Goal: Task Accomplishment & Management: Use online tool/utility

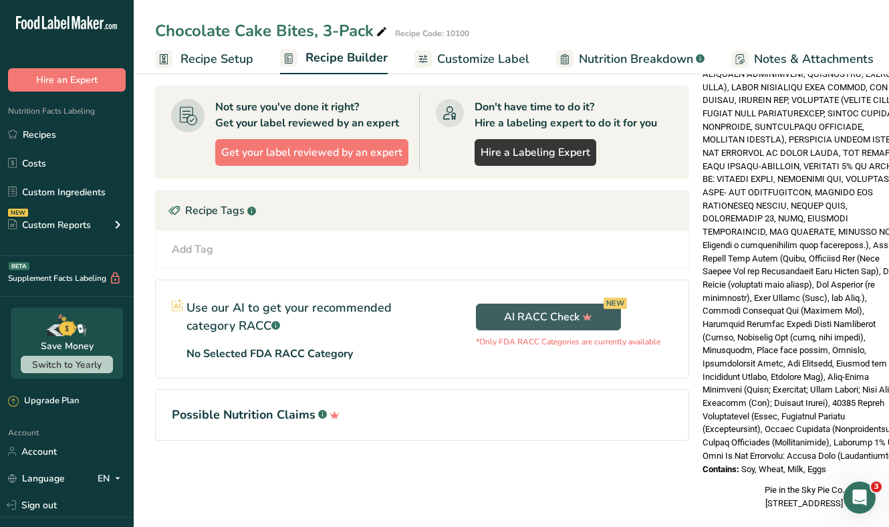
scroll to position [406, 0]
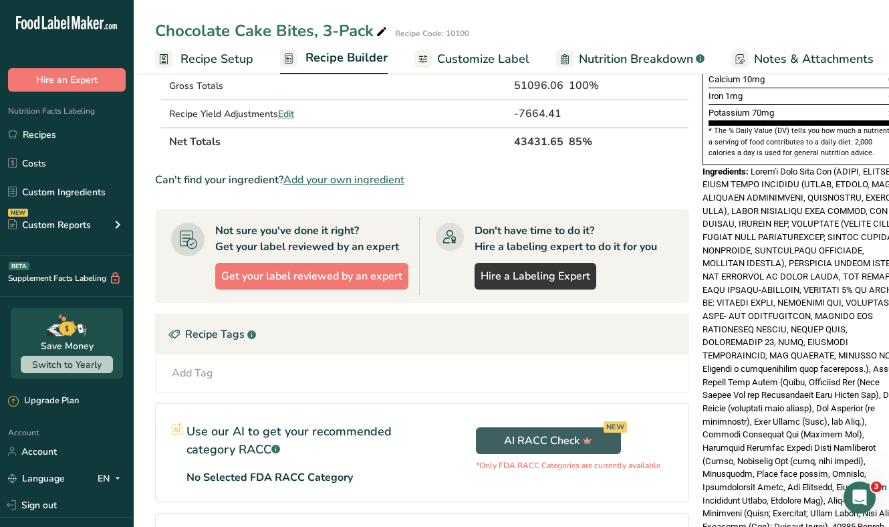
drag, startPoint x: 829, startPoint y: 437, endPoint x: 698, endPoint y: 142, distance: 322.1
click at [698, 142] on div "Nutrition Facts 3 Servings Per Container Serving Size 1 cake bite (34g) Amount …" at bounding box center [804, 162] width 214 height 954
copy div "Ingredients: Devil's Food Cake Mix (SUGAR, ENRICHED WHEAT FLOUR BLEACHED (FLOUR…"
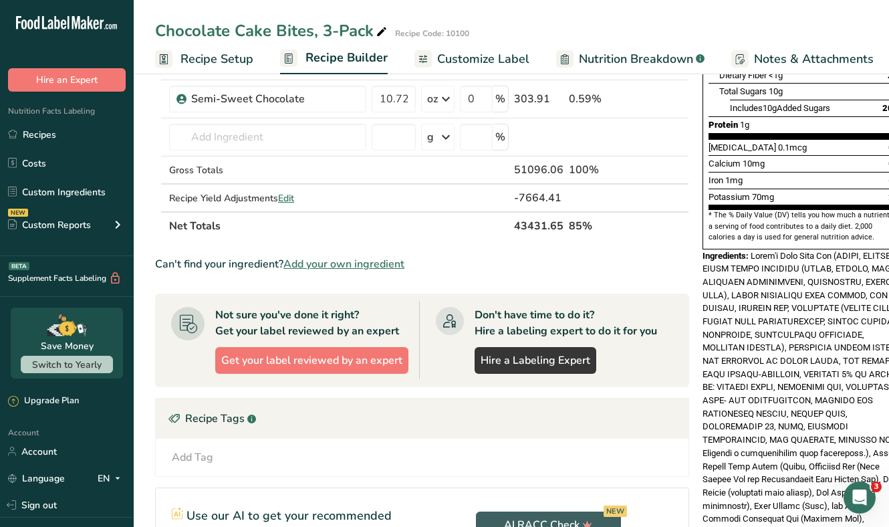
scroll to position [237, 0]
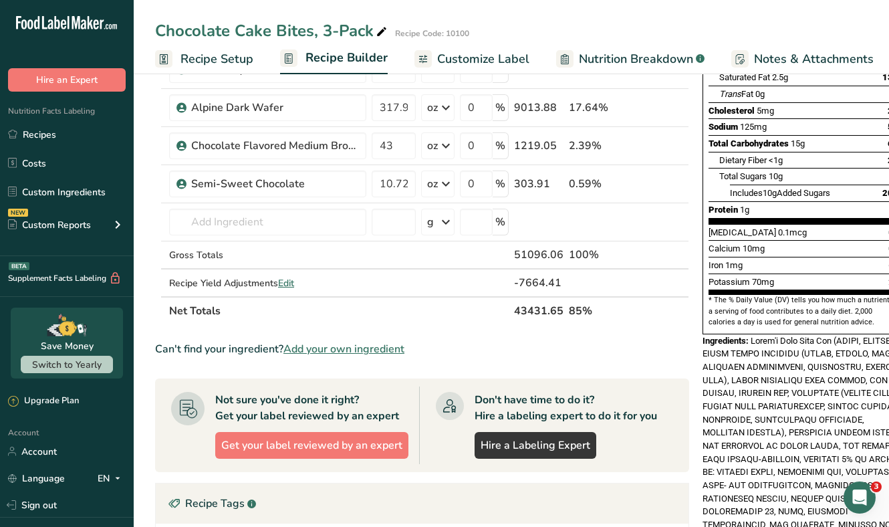
click at [482, 51] on span "Customize Label" at bounding box center [483, 59] width 92 height 18
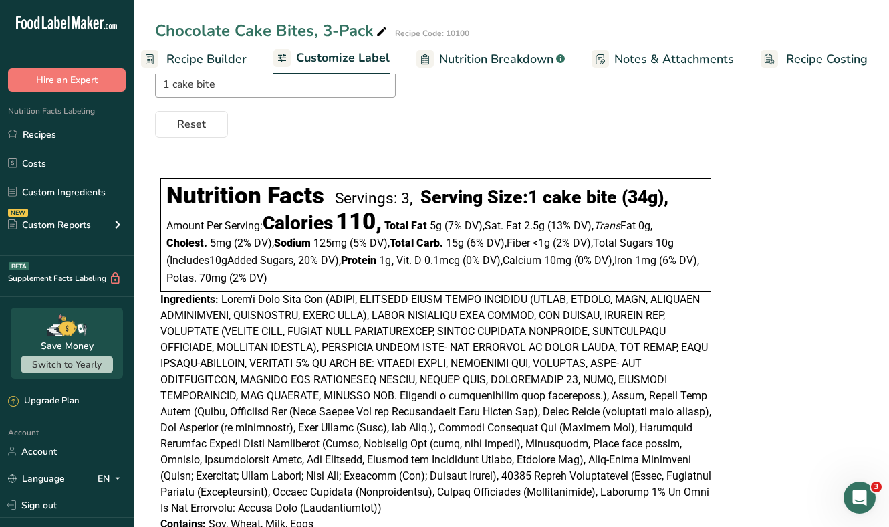
scroll to position [163, 0]
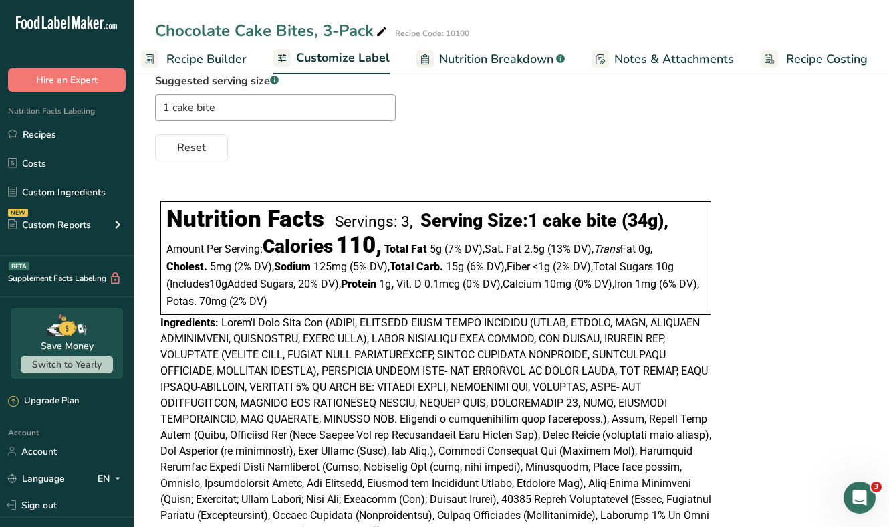
click at [369, 60] on span "Customize Label" at bounding box center [343, 58] width 94 height 18
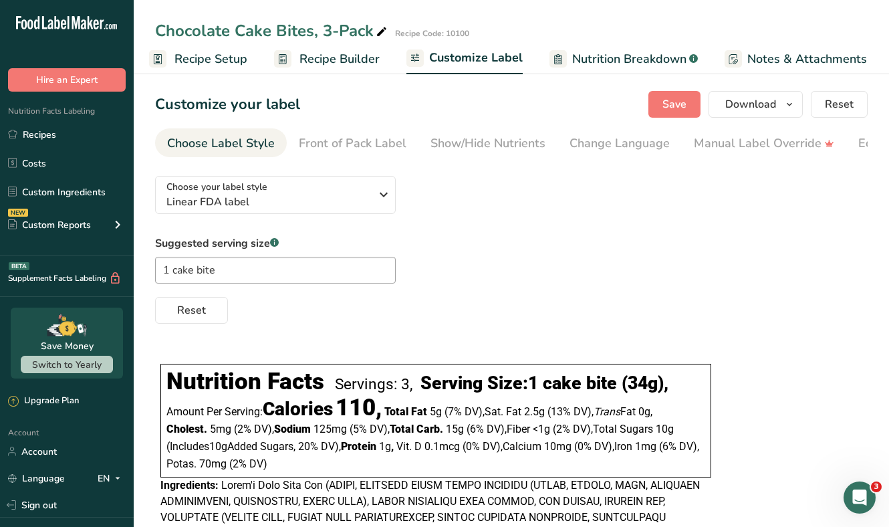
scroll to position [0, 0]
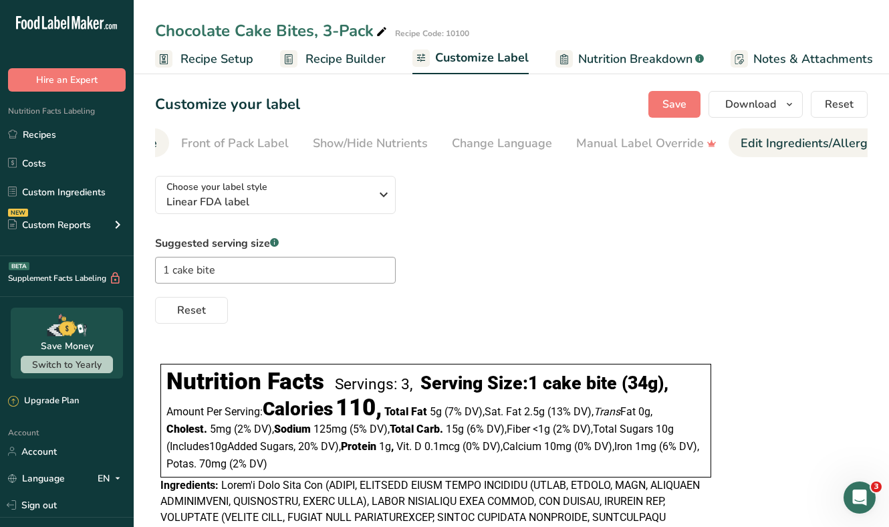
click at [754, 139] on div "Edit Ingredients/Allergens List" at bounding box center [826, 143] width 170 height 18
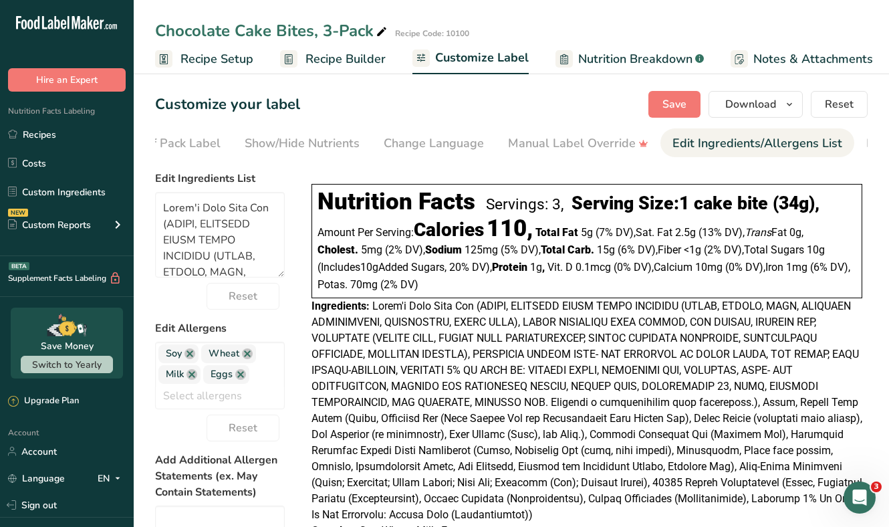
click at [777, 143] on div "Edit Ingredients/Allergens List" at bounding box center [758, 143] width 170 height 18
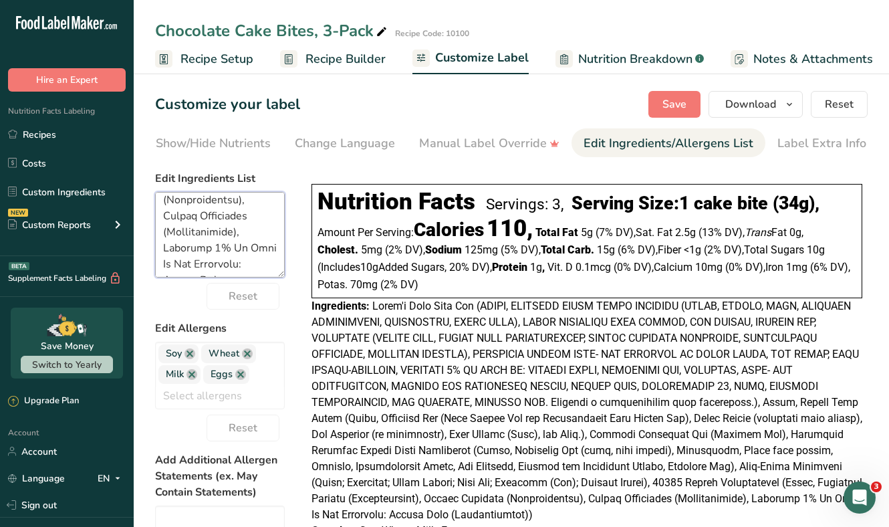
scroll to position [1182, 0]
click at [263, 288] on form "Edit Ingredients List Reset Edit Allergens Soy Wheat Milk Eggs Tree Nuts Fish P…" at bounding box center [220, 459] width 130 height 577
paste textarea "SUGAR, ENRICHED WHEAT FLOUR BLEACHED (FLOUR, NIACIN, IRON, THIAMINE MONONITRATE…"
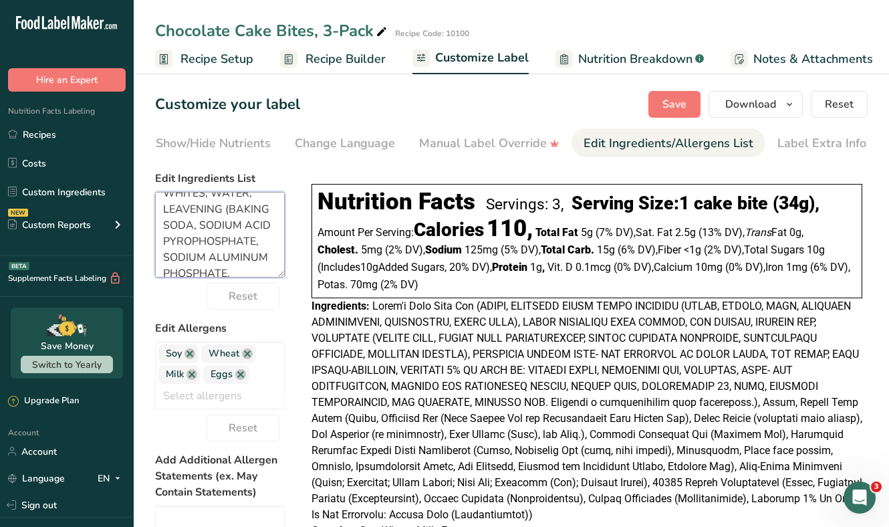
type textarea "SUGAR, ENRICHED WHEAT FLOUR BLEACHED (FLOUR, NIACIN, IRON, THIAMINE MONONITRATE…"
click at [651, 116] on div "Save Download Choose what to show on your downloaded label Recipe Name to appea…" at bounding box center [758, 104] width 219 height 27
click at [661, 106] on button "Save" at bounding box center [675, 104] width 52 height 27
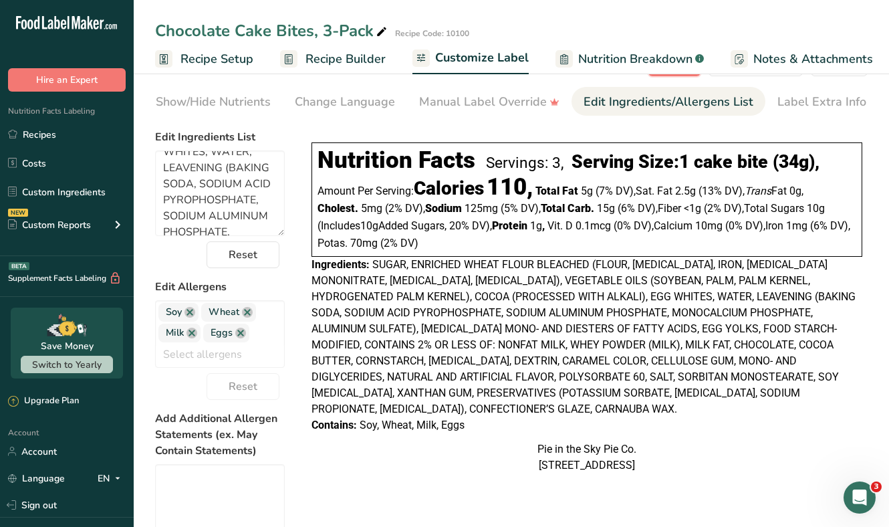
scroll to position [0, 0]
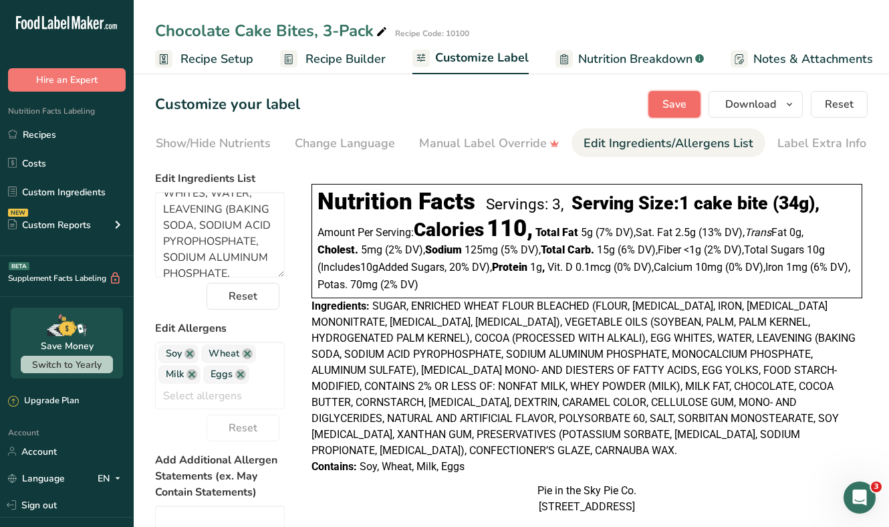
click at [671, 100] on span "Save" at bounding box center [675, 104] width 24 height 16
click at [211, 60] on span "Recipe Setup" at bounding box center [217, 59] width 73 height 18
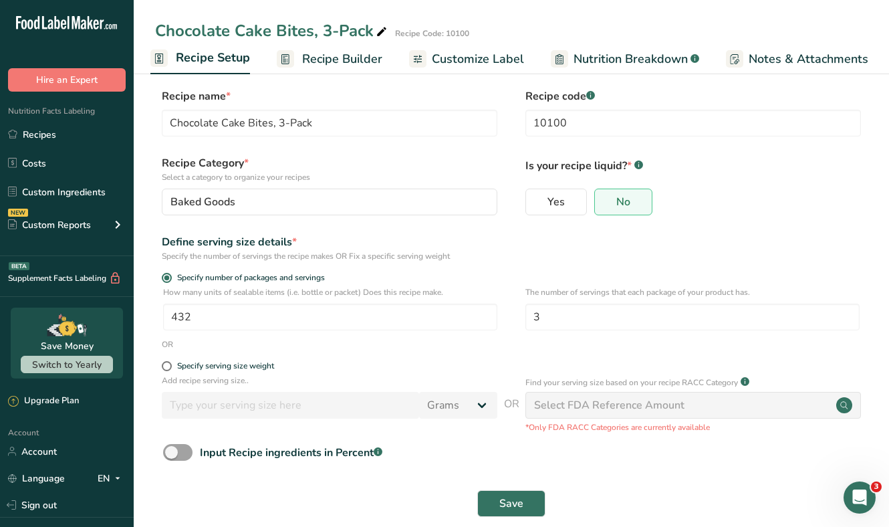
scroll to position [27, 0]
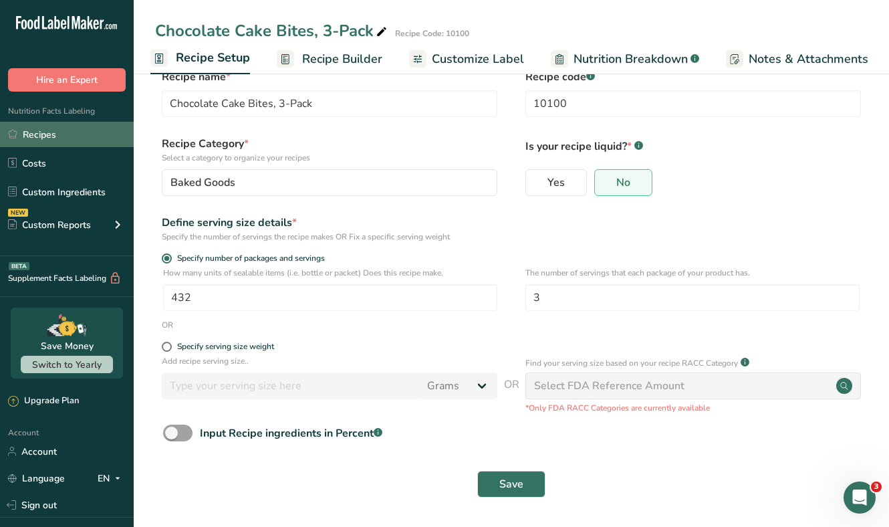
click at [65, 136] on link "Recipes" at bounding box center [67, 134] width 134 height 25
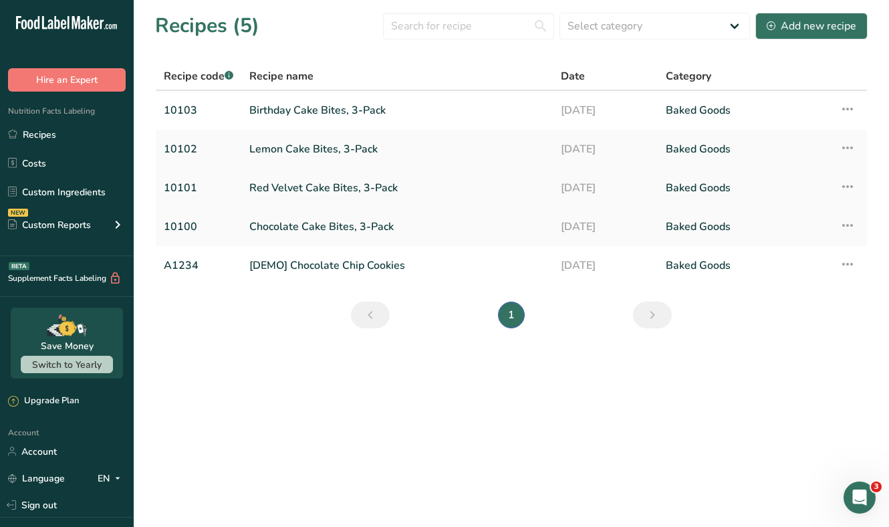
click at [295, 181] on link "Red Velvet Cake Bites, 3-Pack" at bounding box center [397, 188] width 296 height 28
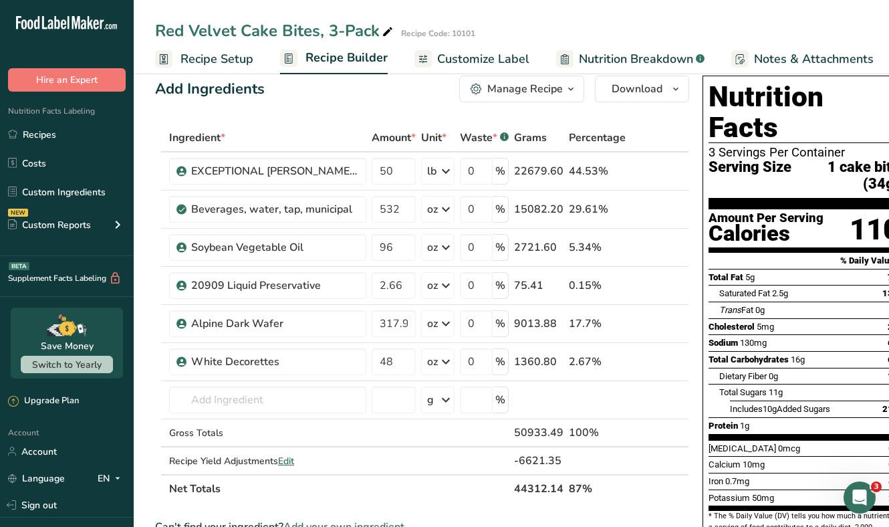
scroll to position [43, 0]
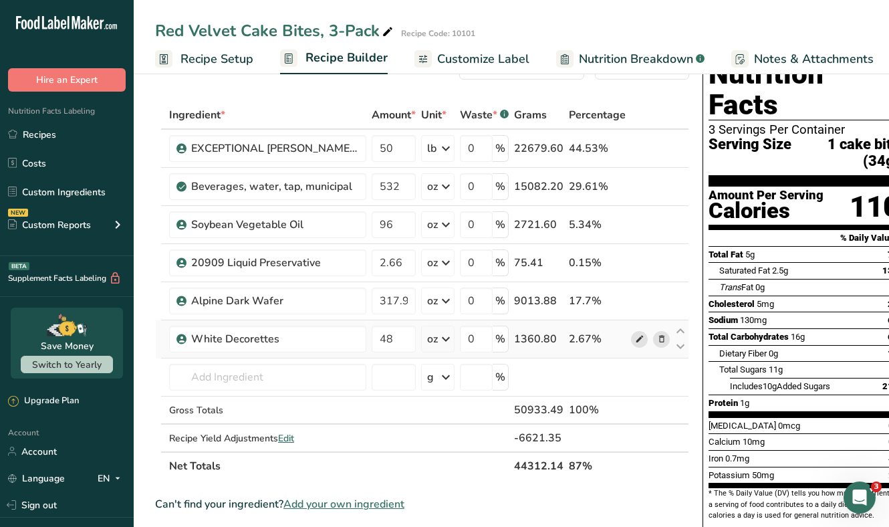
click at [635, 340] on icon at bounding box center [639, 339] width 9 height 14
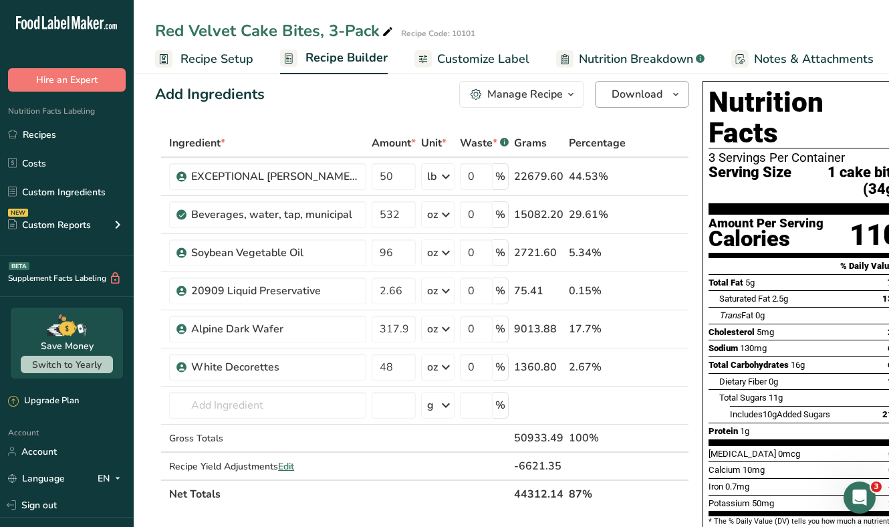
scroll to position [12, 0]
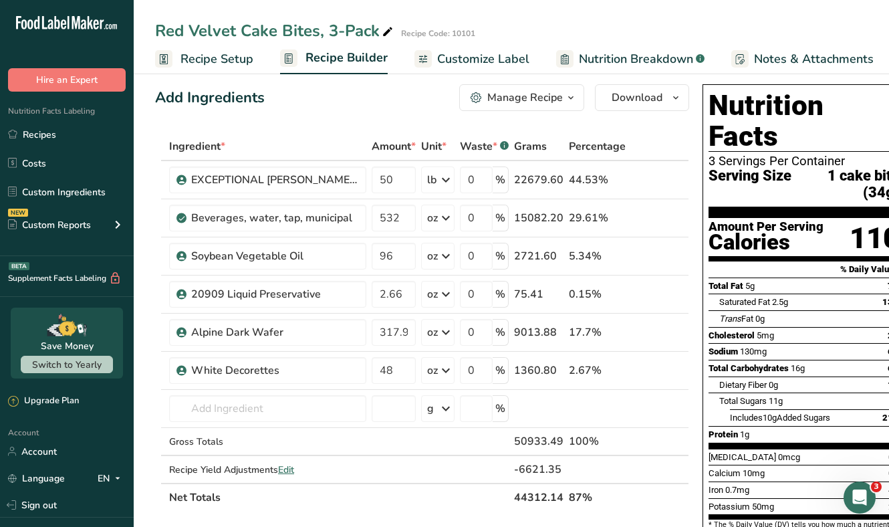
click at [499, 58] on span "Customize Label" at bounding box center [483, 59] width 92 height 18
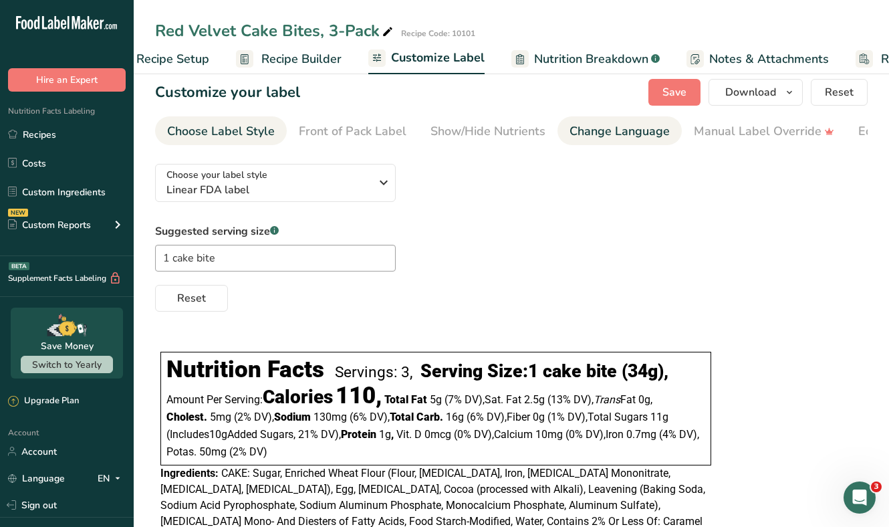
scroll to position [0, 139]
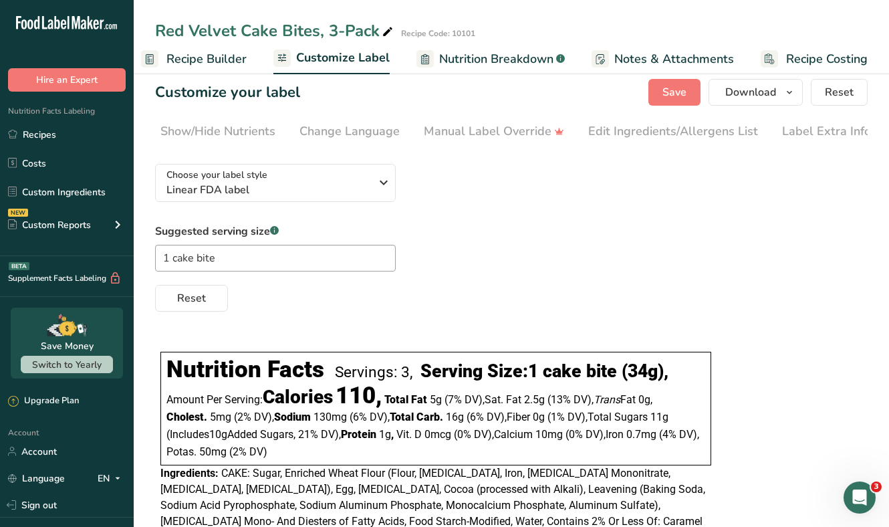
scroll to position [0, 275]
click at [659, 129] on div "Edit Ingredients/Allergens List" at bounding box center [669, 131] width 170 height 18
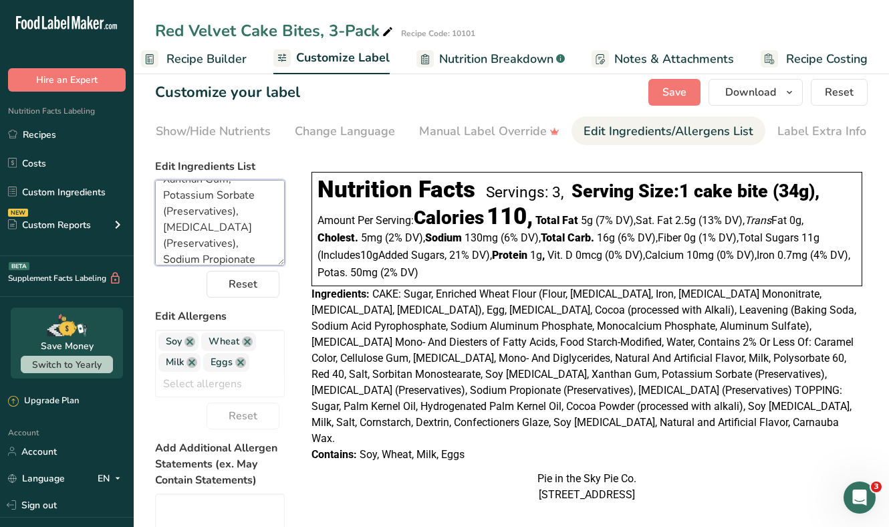
scroll to position [685, 0]
drag, startPoint x: 162, startPoint y: 196, endPoint x: 311, endPoint y: 342, distance: 208.5
click at [311, 342] on div "Choose your label style Linear FDA label USA (FDA) Standard FDA label Tabular F…" at bounding box center [511, 444] width 713 height 582
paste textarea "SUGAR, ENRICHED BLEACHED WHEAT FLOUR (WHEAT FLOUR, NIACIN, IRON, THIAMINE MONON…"
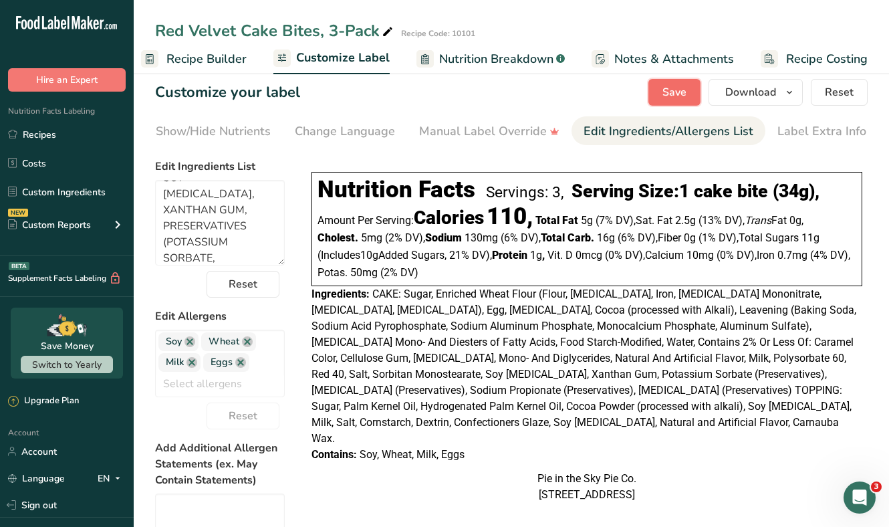
click at [661, 99] on button "Save" at bounding box center [675, 92] width 52 height 27
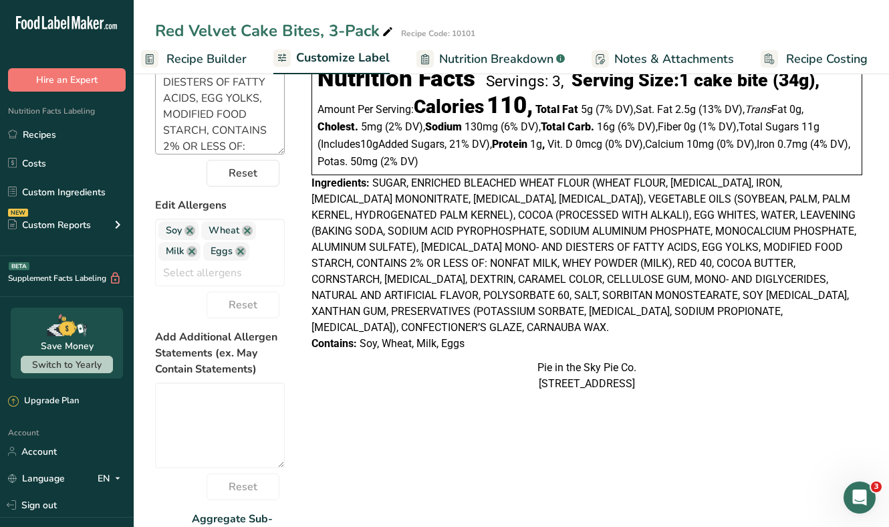
scroll to position [435, 0]
click at [205, 114] on textarea "SUGAR, ENRICHED BLEACHED WHEAT FLOUR (WHEAT FLOUR, NIACIN, IRON, THIAMINE MONON…" at bounding box center [220, 112] width 130 height 86
paste textarea "ugar, Enriched Bleached Wheat Flour (Wheat Flour, Niacin, Iron, Thiamine Mononi…"
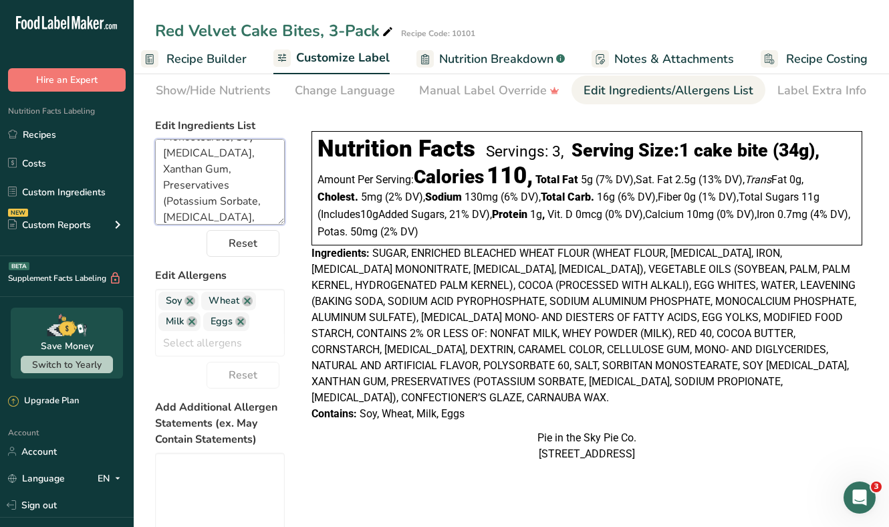
scroll to position [0, 0]
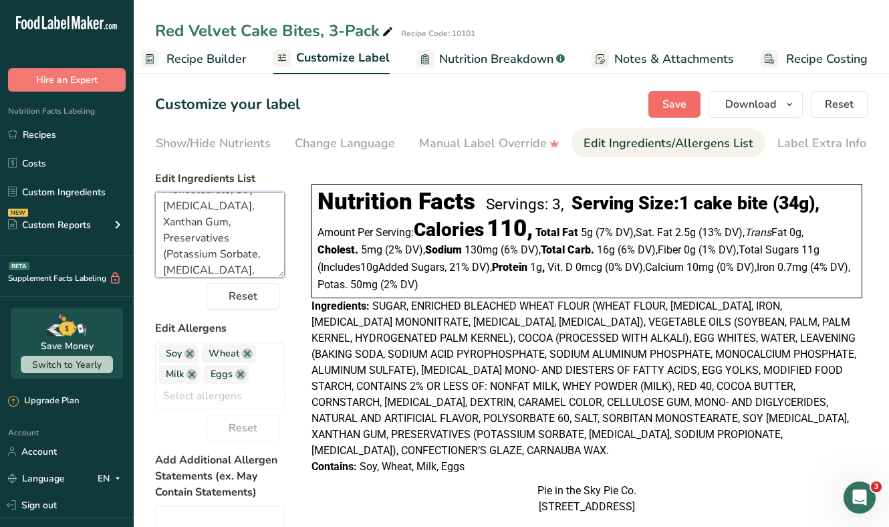
type textarea "Sugar, Enriched Bleached Wheat Flour (Wheat Flour, Niacin, Iron, Thiamine Monon…"
click at [667, 102] on span "Save" at bounding box center [675, 104] width 24 height 16
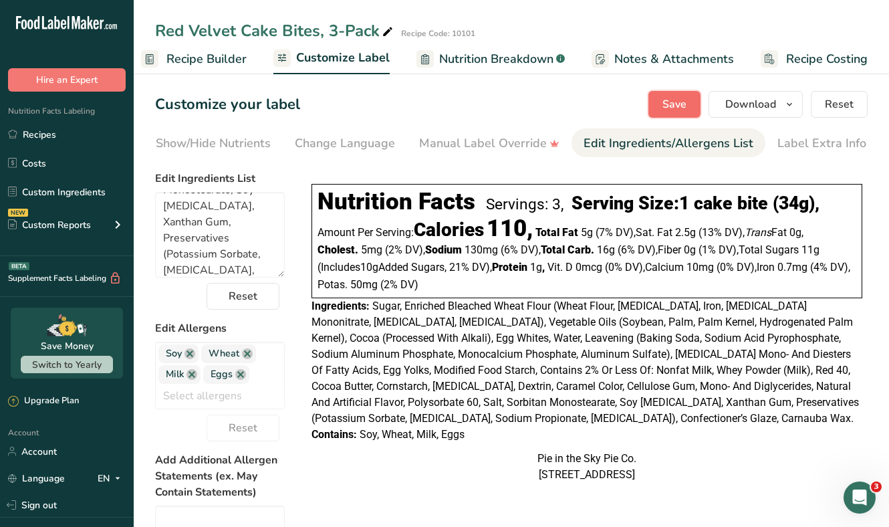
click at [656, 112] on button "Save" at bounding box center [675, 104] width 52 height 27
click at [41, 136] on link "Recipes" at bounding box center [67, 134] width 134 height 25
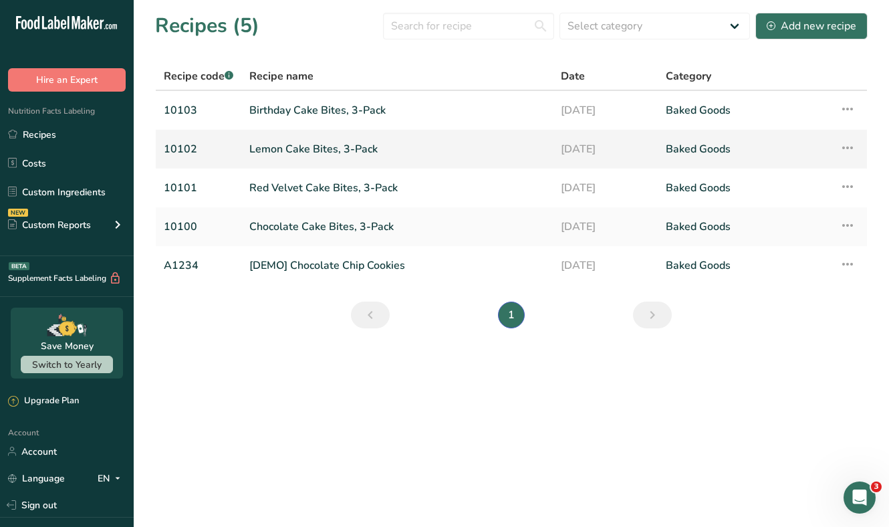
click at [280, 150] on link "Lemon Cake Bites, 3-Pack" at bounding box center [397, 149] width 296 height 28
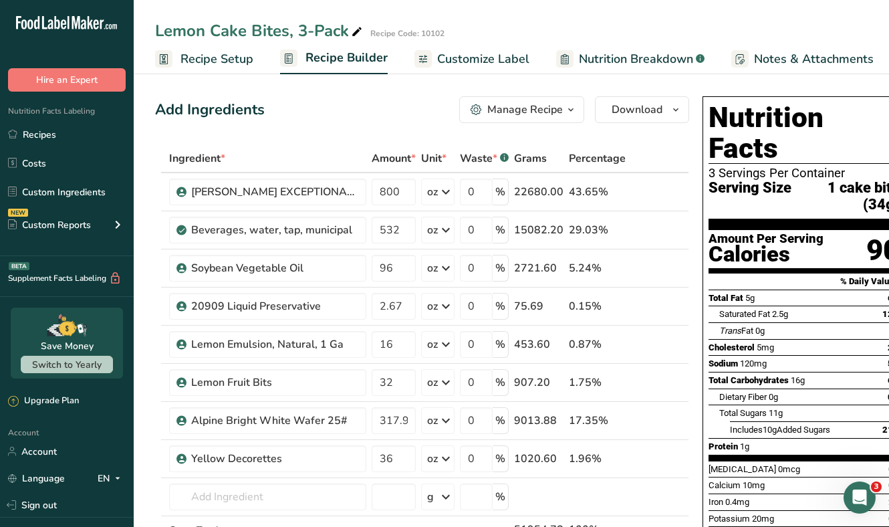
scroll to position [13, 0]
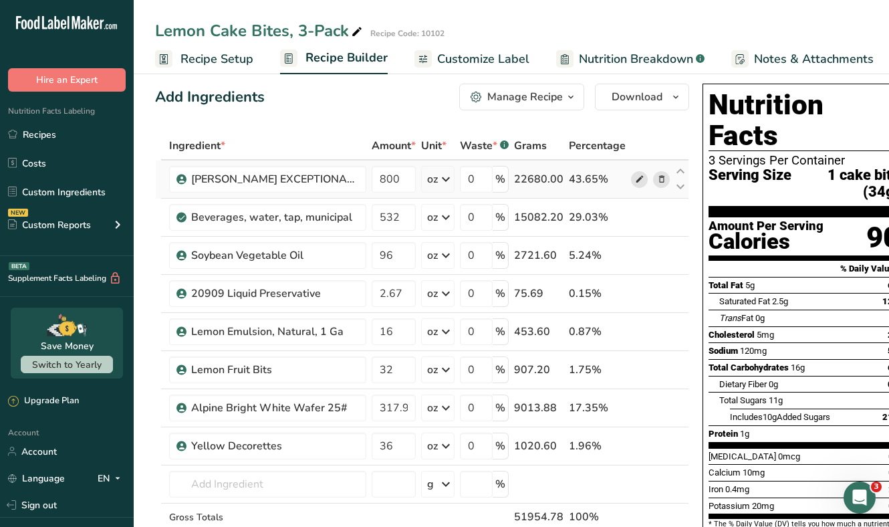
click at [636, 180] on icon at bounding box center [639, 180] width 9 height 14
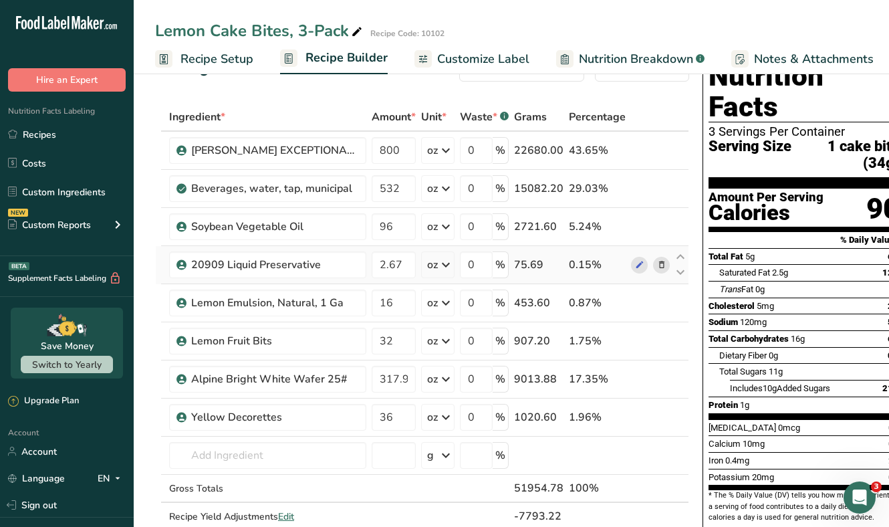
scroll to position [45, 0]
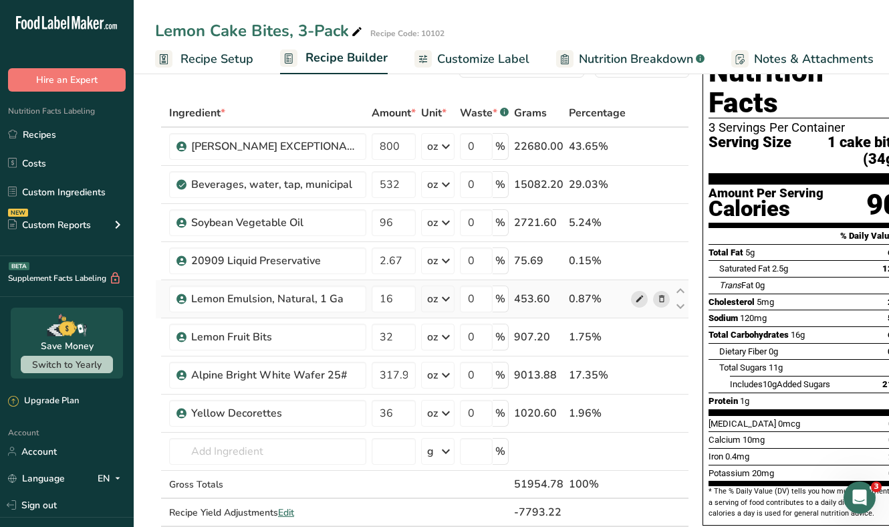
click at [635, 296] on icon at bounding box center [639, 299] width 9 height 14
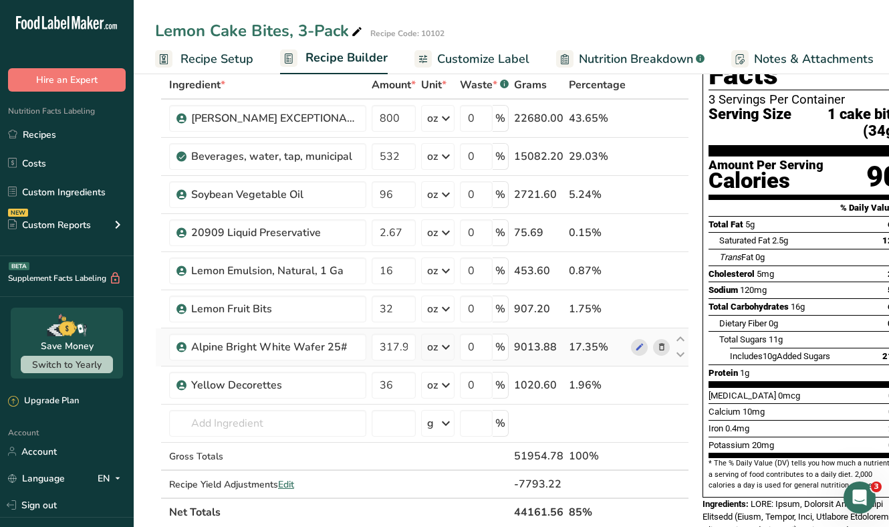
scroll to position [89, 0]
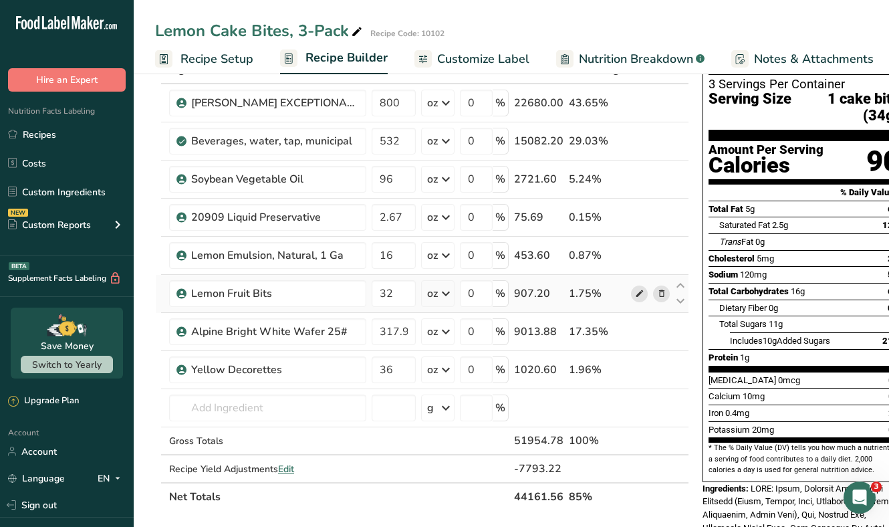
click at [640, 290] on icon at bounding box center [639, 294] width 9 height 14
click at [635, 332] on icon at bounding box center [639, 332] width 9 height 14
click at [635, 368] on icon at bounding box center [639, 370] width 9 height 14
click at [635, 369] on icon at bounding box center [639, 370] width 9 height 14
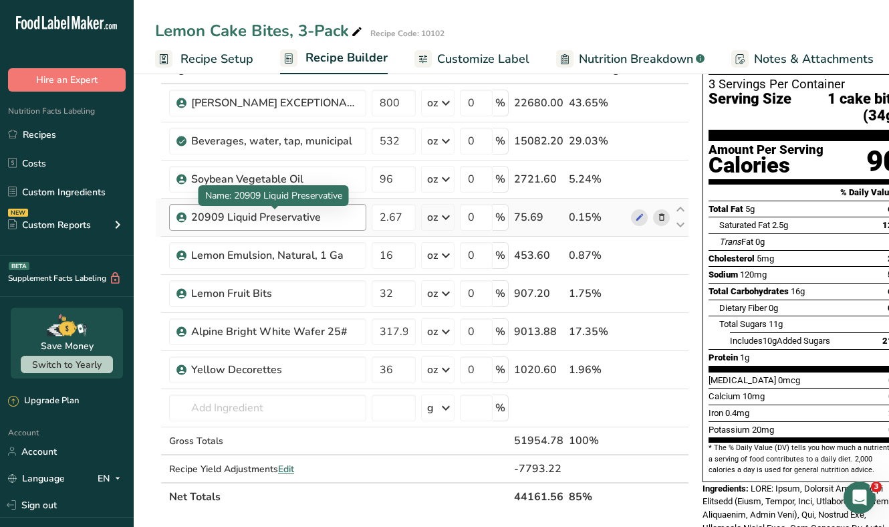
scroll to position [0, 0]
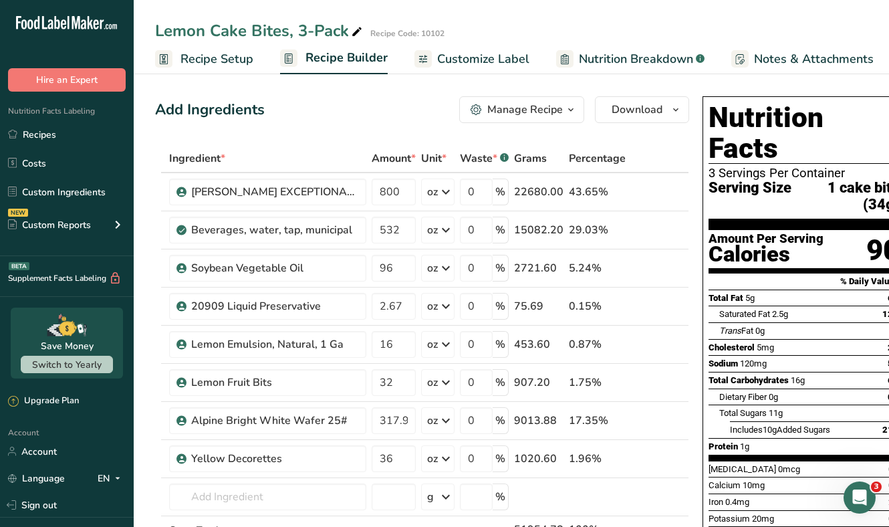
click at [455, 58] on span "Customize Label" at bounding box center [483, 59] width 92 height 18
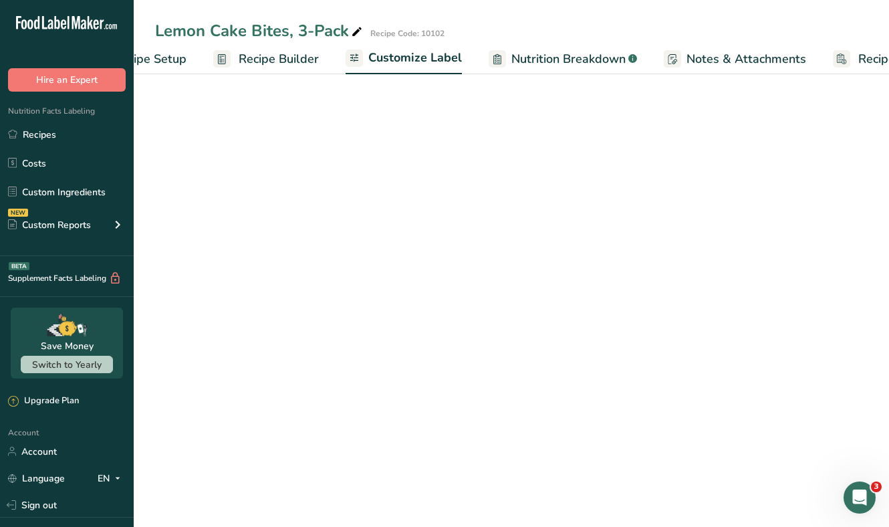
scroll to position [0, 139]
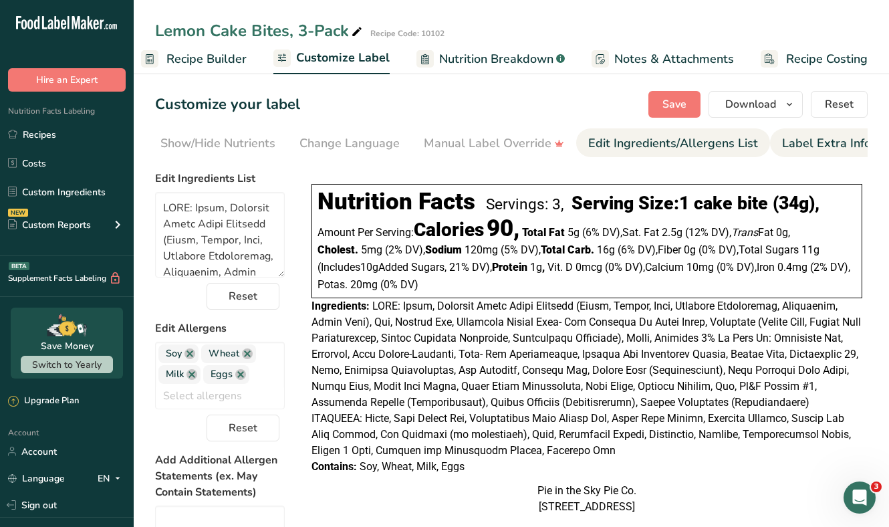
scroll to position [0, 275]
click at [220, 235] on textarea at bounding box center [220, 235] width 130 height 86
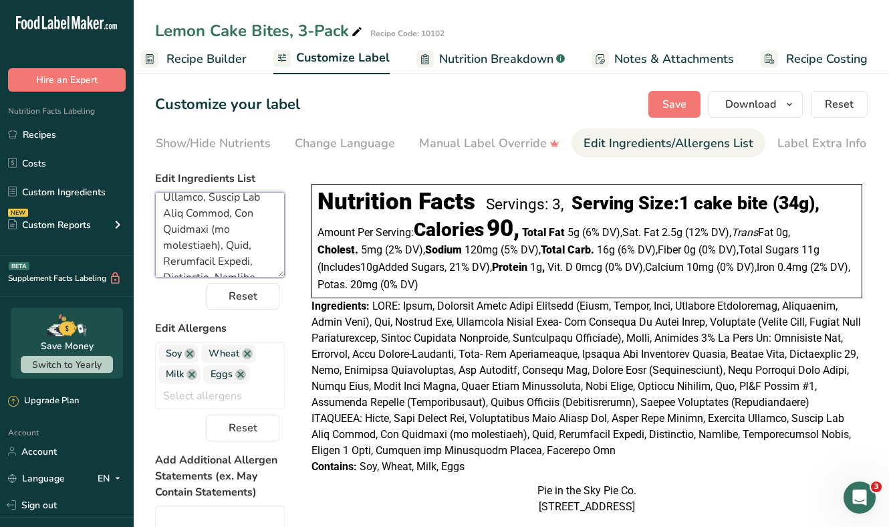
scroll to position [781, 0]
drag, startPoint x: 161, startPoint y: 206, endPoint x: 345, endPoint y: 336, distance: 225.4
click at [345, 336] on div "Choose your label style Linear FDA label USA (FDA) Standard FDA label Tabular F…" at bounding box center [511, 456] width 713 height 582
paste textarea "Sugar, Enriched Wheat Flour Bleached (Wheat Flour, Niacin, Iron, Thiamine Monon…"
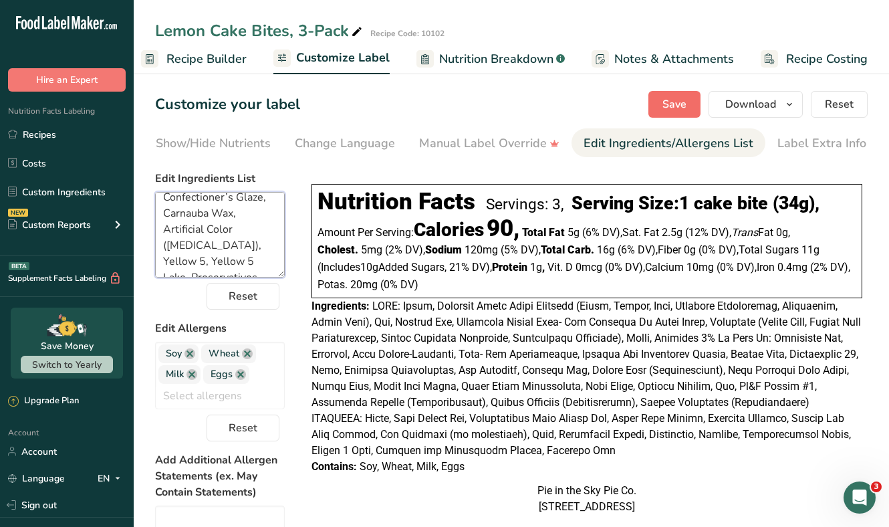
type textarea "Sugar, Enriched Wheat Flour Bleached (Wheat Flour, Niacin, Iron, Thiamine Monon…"
click at [672, 104] on span "Save" at bounding box center [675, 104] width 24 height 16
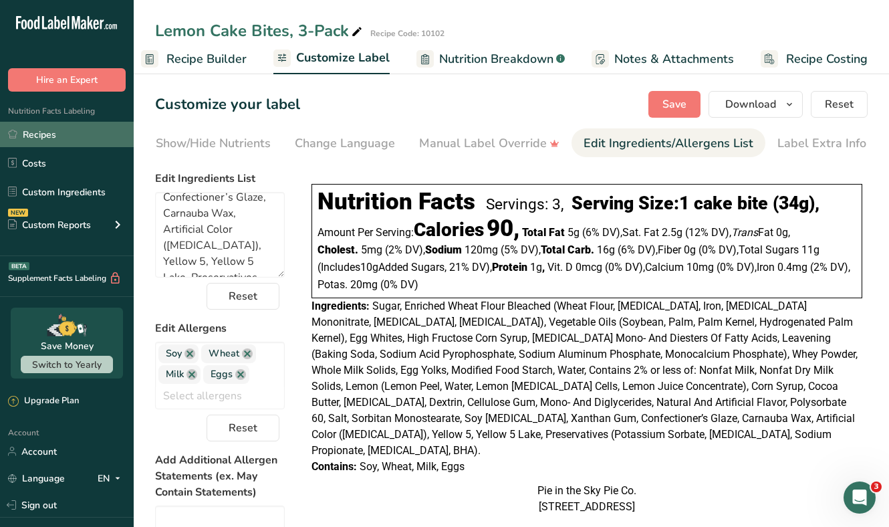
click at [60, 136] on link "Recipes" at bounding box center [67, 134] width 134 height 25
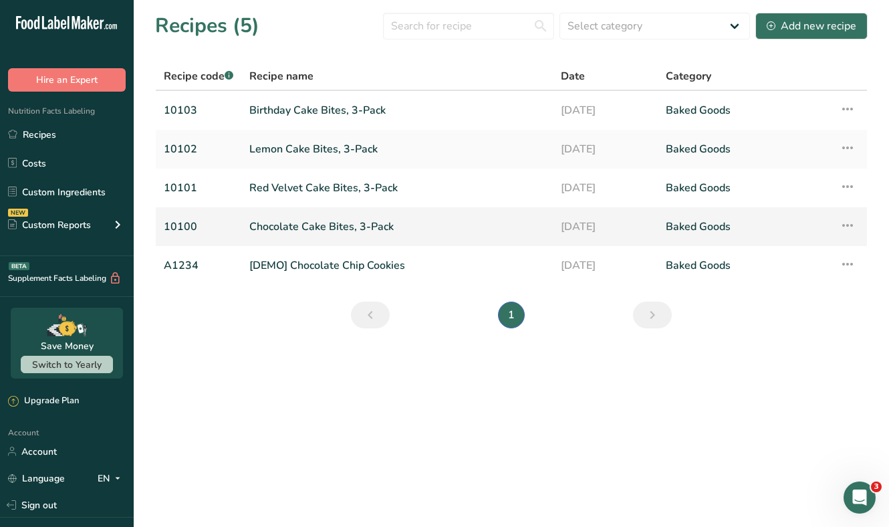
click at [281, 214] on link "Chocolate Cake Bites, 3-Pack" at bounding box center [397, 227] width 296 height 28
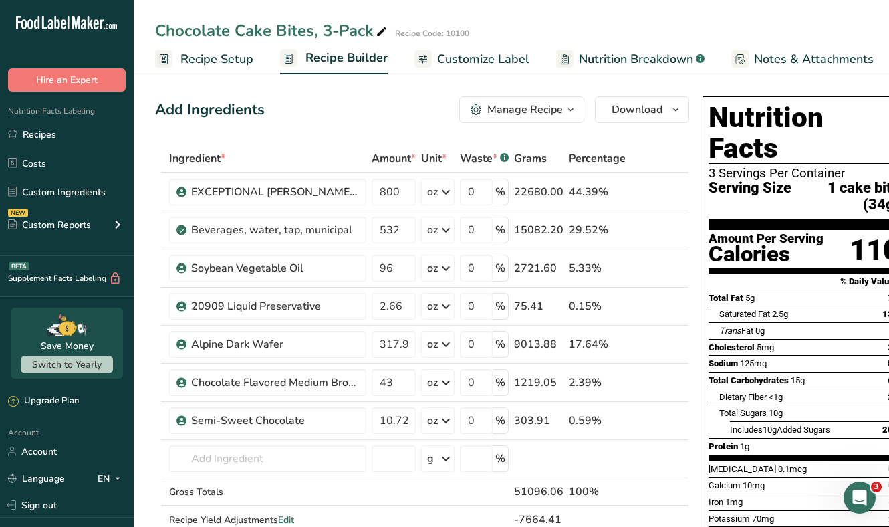
click at [500, 65] on span "Customize Label" at bounding box center [483, 59] width 92 height 18
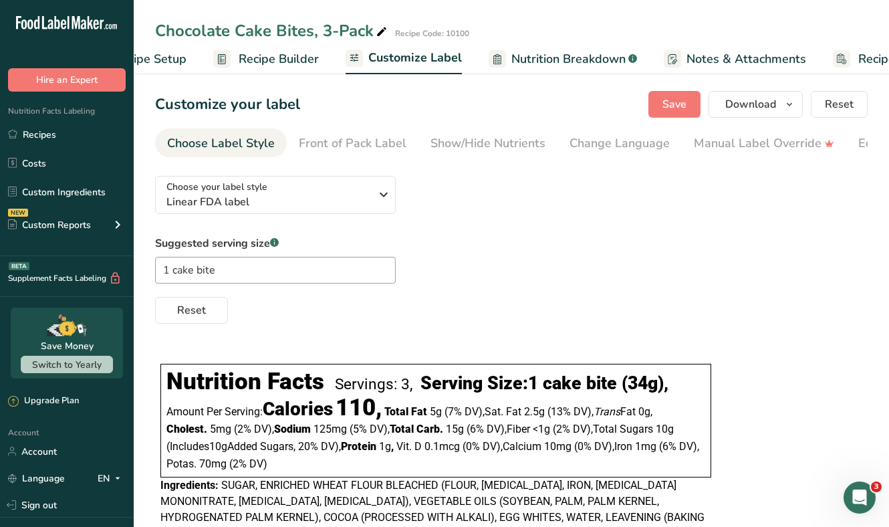
scroll to position [0, 139]
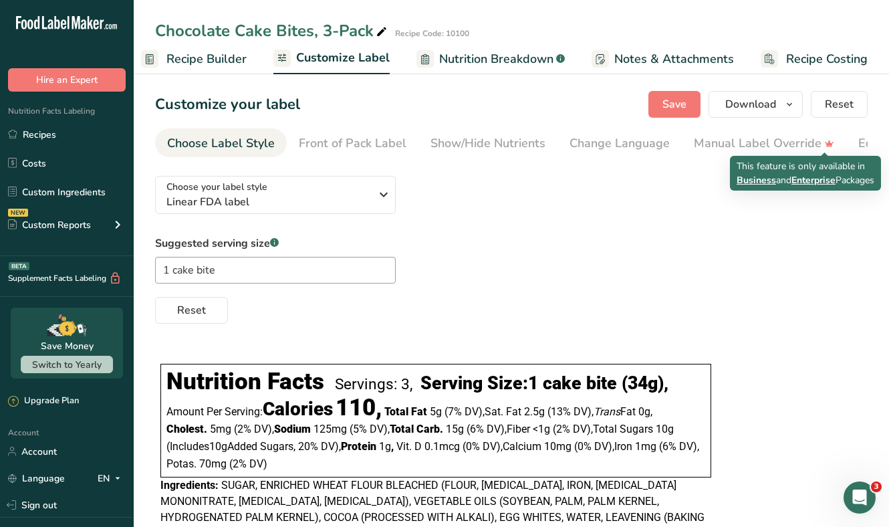
click at [880, 141] on section "Customize your label Save Download Choose what to show on your downloaded label…" at bounding box center [512, 399] width 756 height 659
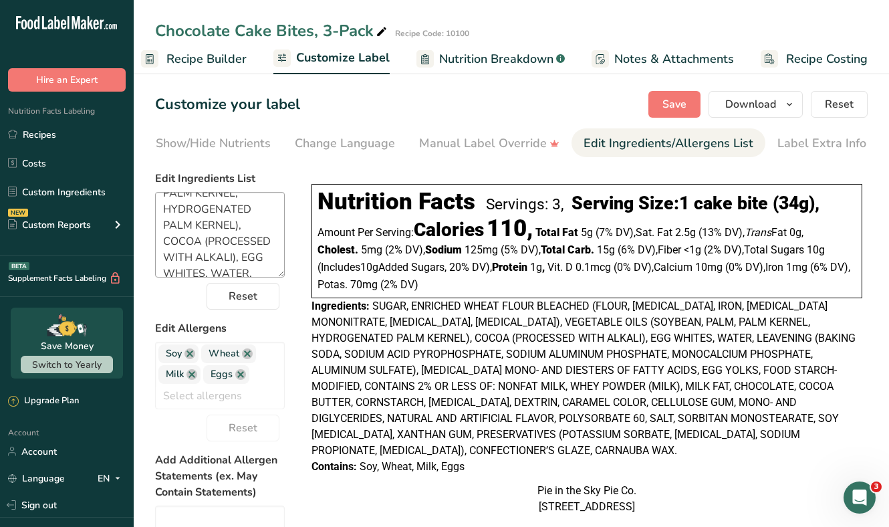
scroll to position [207, 0]
click at [235, 227] on textarea "SUGAR, ENRICHED WHEAT FLOUR BLEACHED (FLOUR, NIACIN, IRON, THIAMINE MONONITRATE…" at bounding box center [220, 235] width 130 height 86
click at [220, 215] on textarea "SUGAR, ENRICHED WHEAT FLOUR BLEACHED (FLOUR, NIACIN, IRON, THIAMINE MONONITRATE…" at bounding box center [220, 235] width 130 height 86
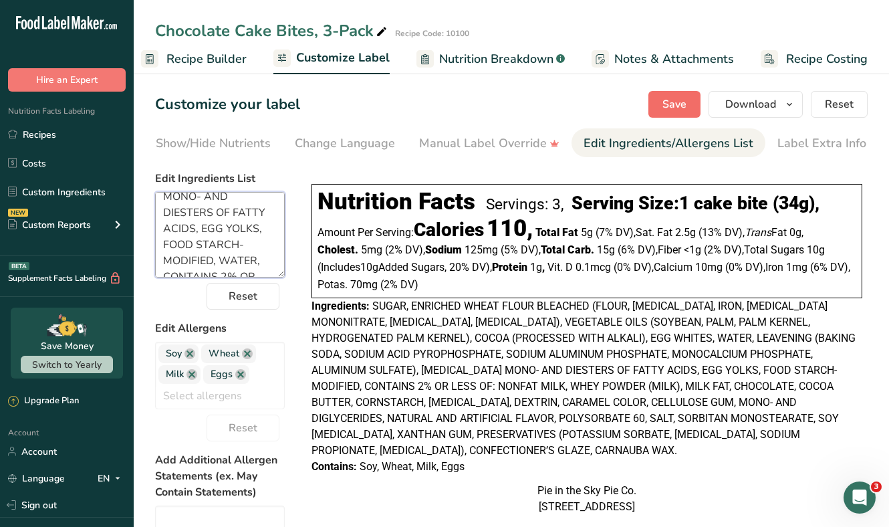
type textarea "SUGAR, ENRICHED WHEAT FLOUR BLEACHED (FLOUR, NIACIN, IRON, THIAMINE MONONITRATE…"
click at [667, 101] on span "Save" at bounding box center [675, 104] width 24 height 16
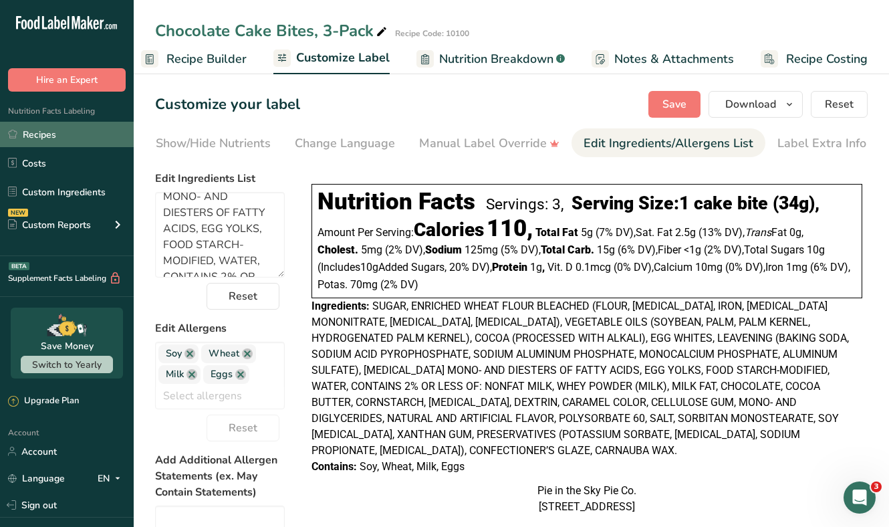
click at [65, 132] on link "Recipes" at bounding box center [67, 134] width 134 height 25
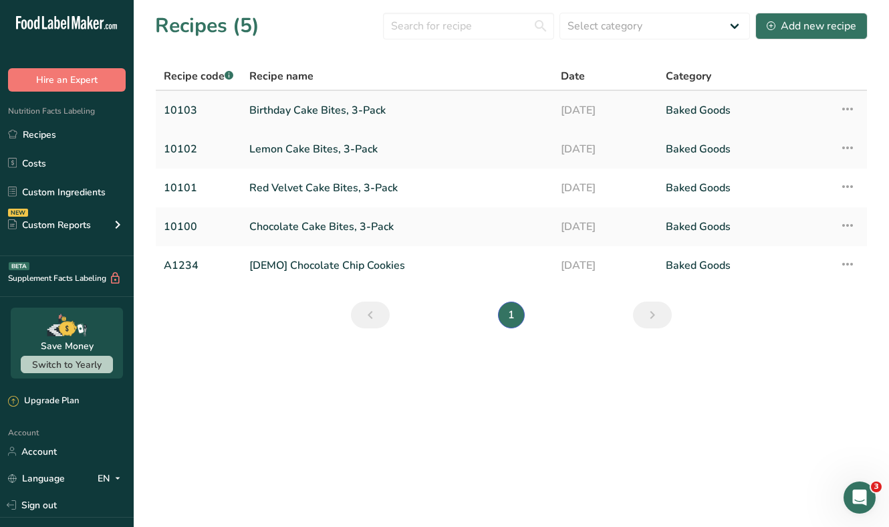
click at [289, 107] on link "Birthday Cake Bites, 3-Pack" at bounding box center [397, 110] width 296 height 28
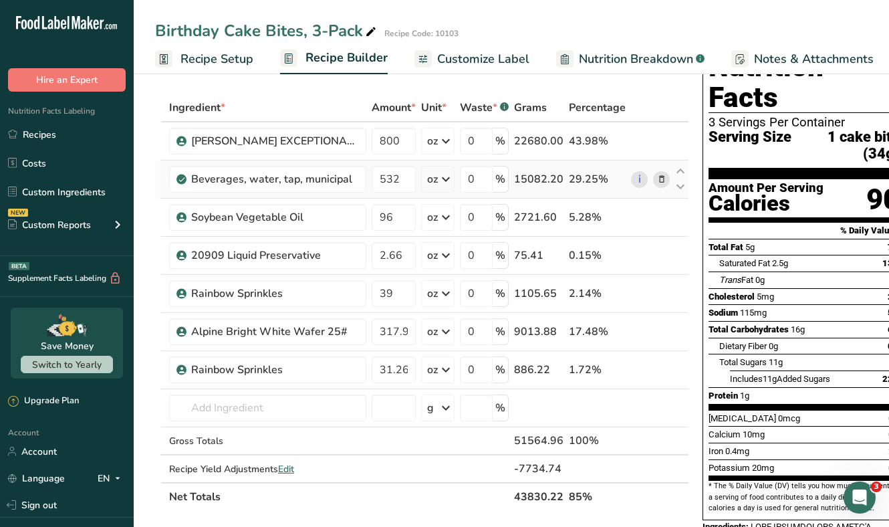
scroll to position [57, 0]
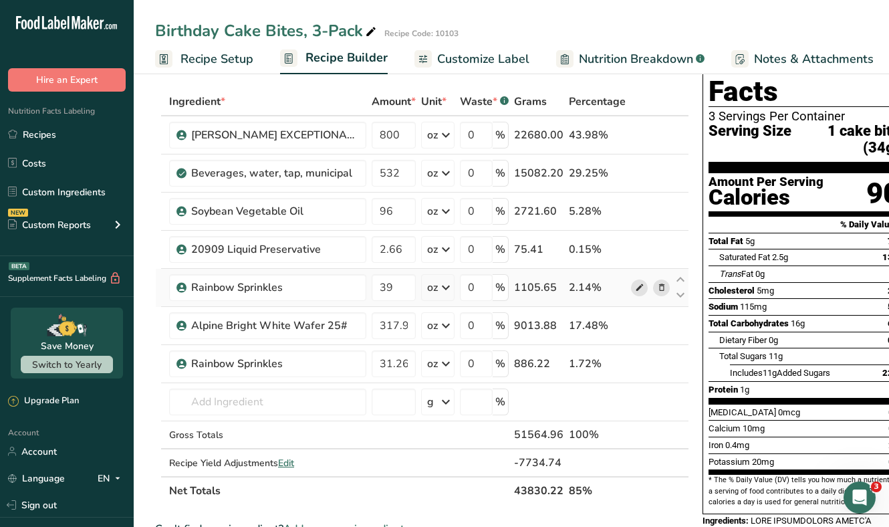
click at [635, 292] on icon at bounding box center [639, 288] width 9 height 14
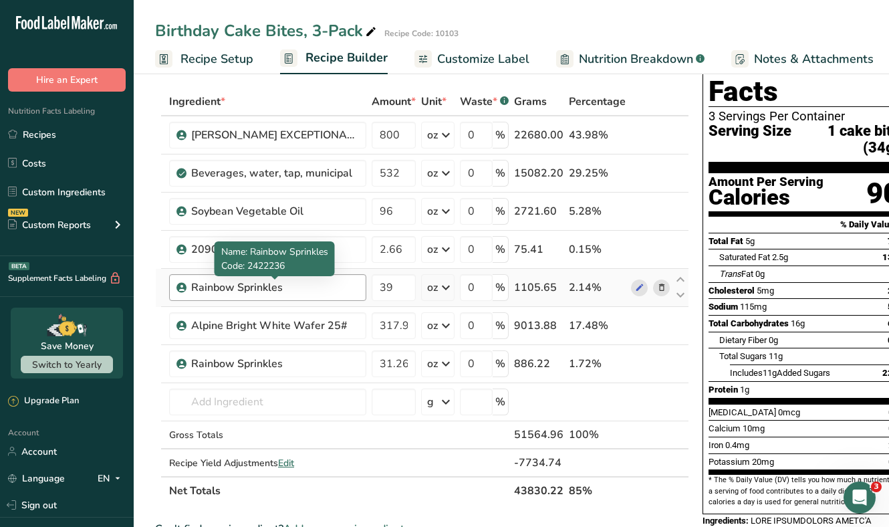
scroll to position [73, 0]
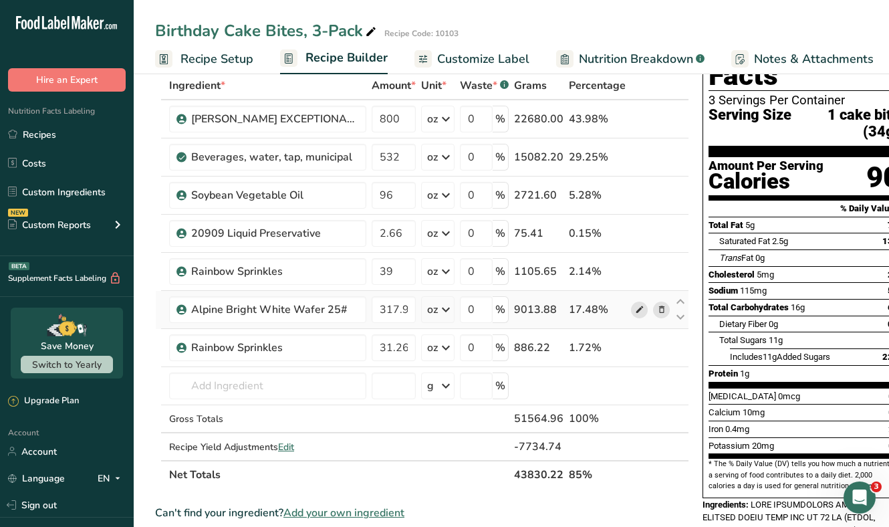
click at [639, 311] on icon at bounding box center [639, 310] width 9 height 14
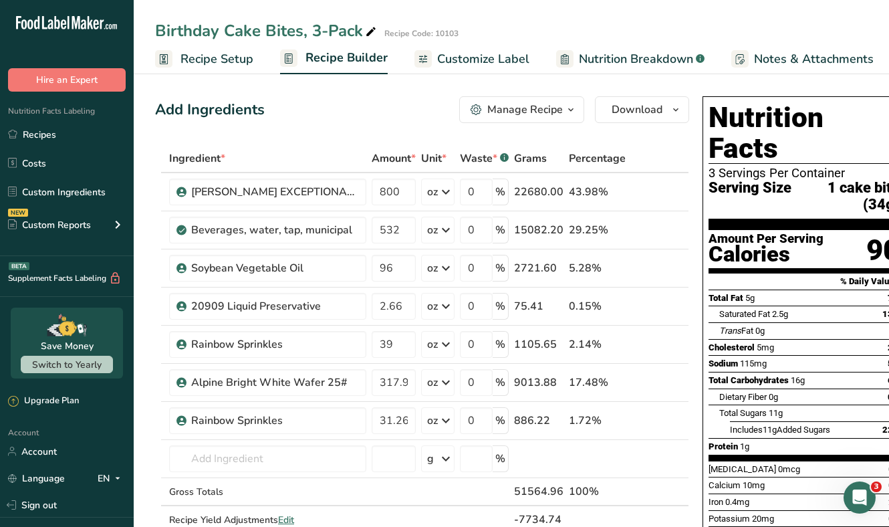
click at [204, 51] on span "Recipe Setup" at bounding box center [217, 59] width 73 height 18
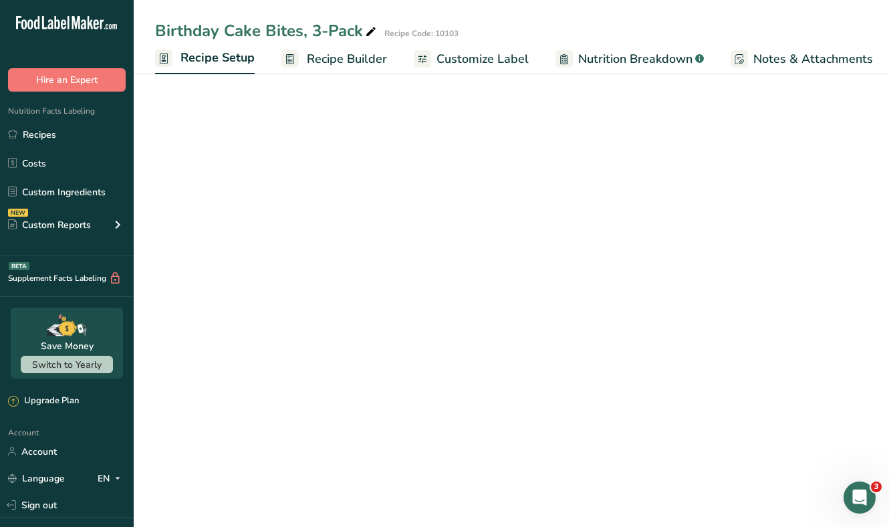
scroll to position [0, 5]
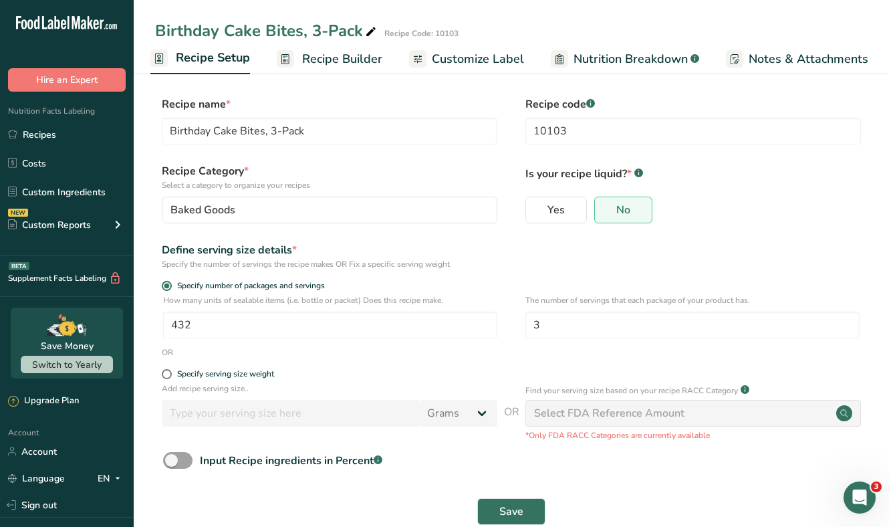
click at [490, 50] on span "Customize Label" at bounding box center [478, 59] width 92 height 18
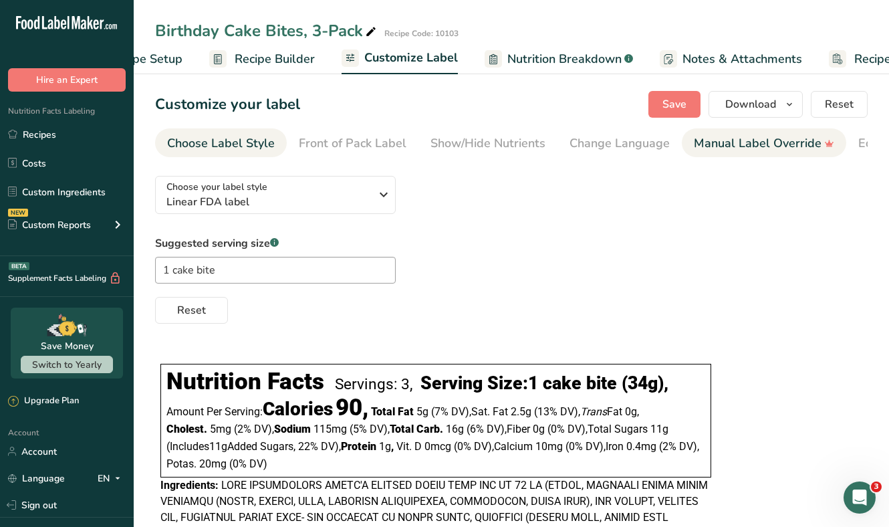
scroll to position [0, 139]
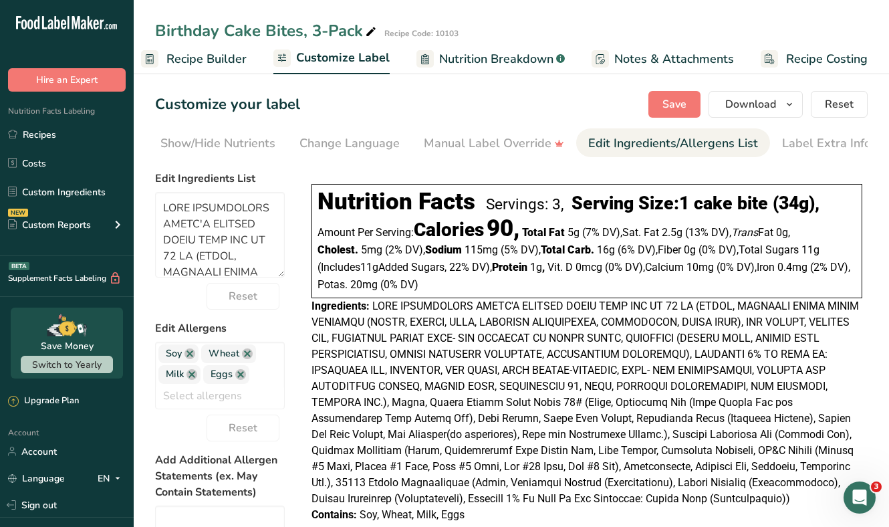
scroll to position [0, 275]
click at [196, 223] on textarea at bounding box center [220, 235] width 130 height 86
paste textarea "Sugar, Enriched Wheat Flour Bleached (Flour, Niacin, Iron, Thiamine Mononitrate…"
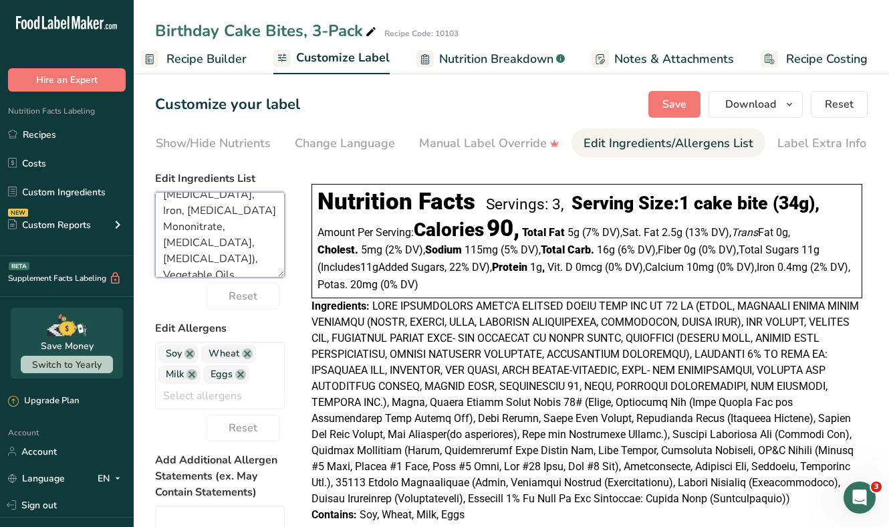
scroll to position [0, 0]
type textarea "Sugar, Enriched Wheat Flour Bleached (Flour, Niacin, Iron, Thiamine Mononitrate…"
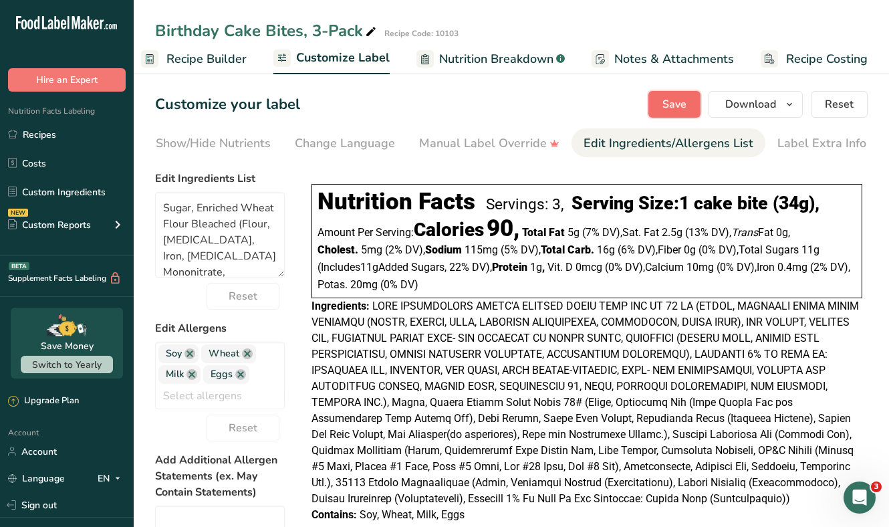
click at [660, 112] on button "Save" at bounding box center [675, 104] width 52 height 27
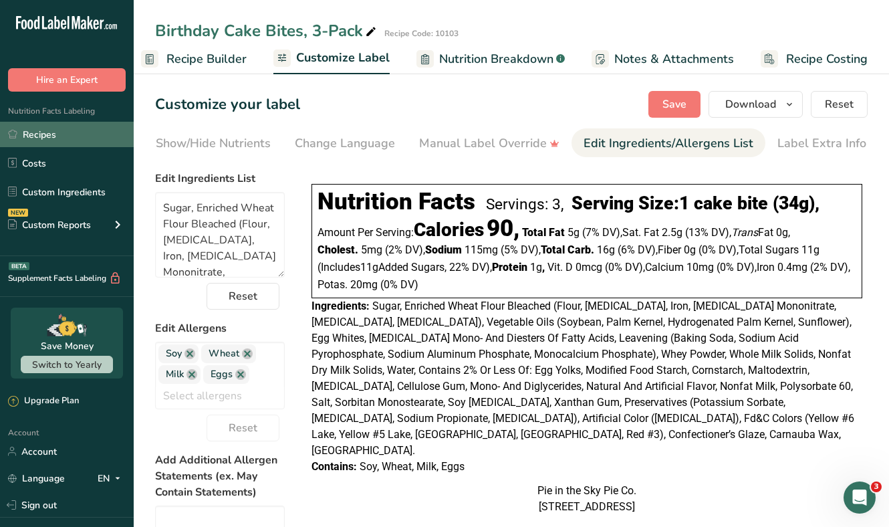
click at [51, 128] on link "Recipes" at bounding box center [67, 134] width 134 height 25
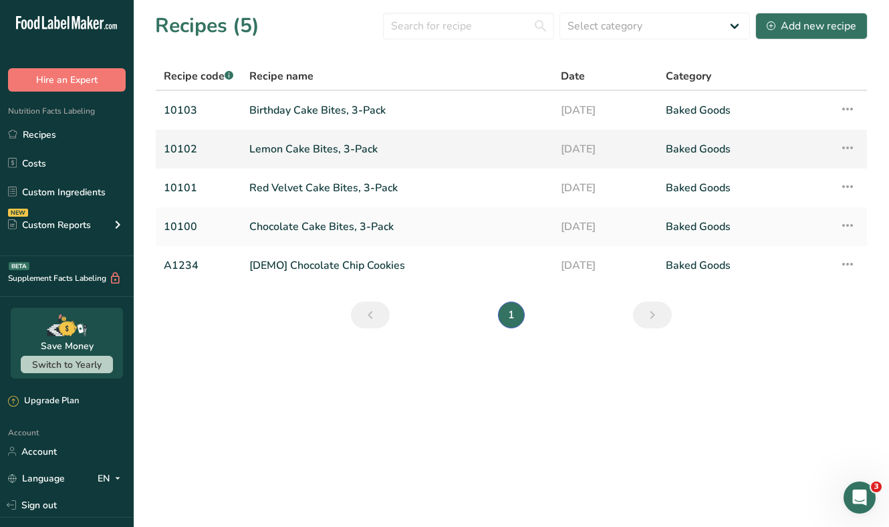
click at [278, 149] on link "Lemon Cake Bites, 3-Pack" at bounding box center [397, 149] width 296 height 28
click at [274, 181] on link "Red Velvet Cake Bites, 3-Pack" at bounding box center [397, 188] width 296 height 28
click at [286, 234] on link "Chocolate Cake Bites, 3-Pack" at bounding box center [397, 227] width 296 height 28
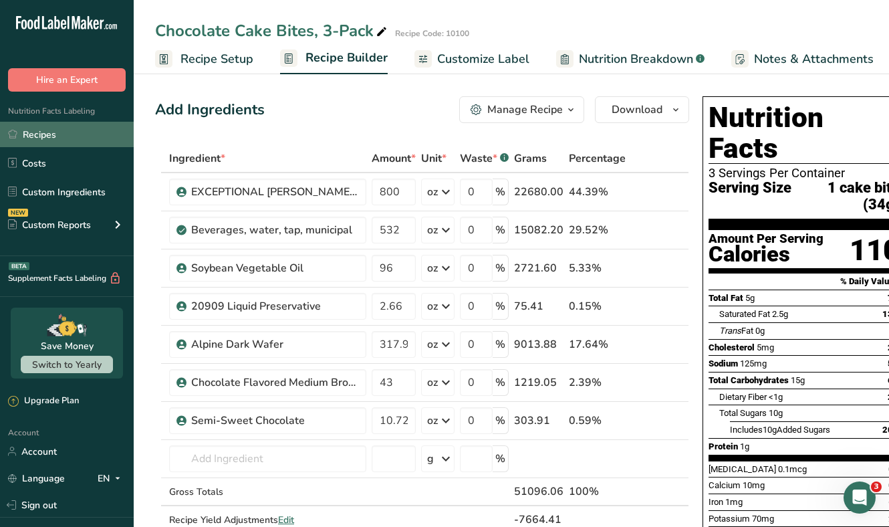
click at [52, 129] on link "Recipes" at bounding box center [67, 134] width 134 height 25
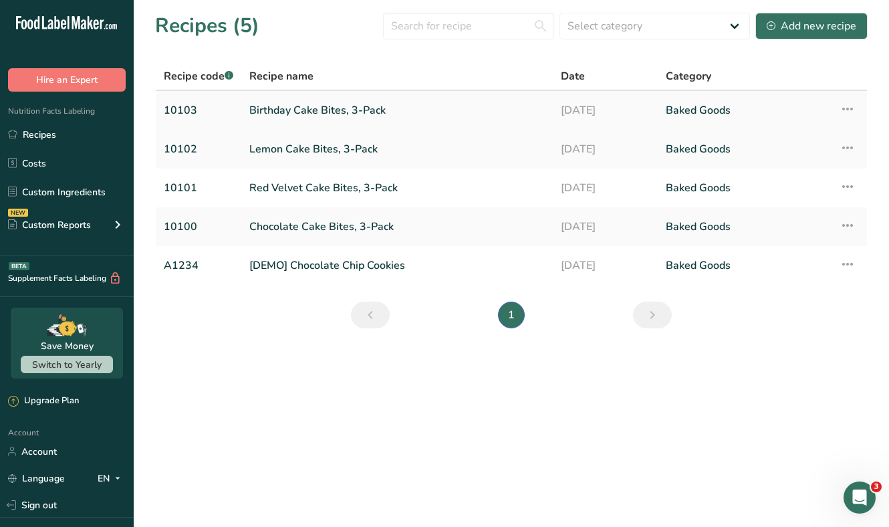
click at [278, 118] on link "Birthday Cake Bites, 3-Pack" at bounding box center [397, 110] width 296 height 28
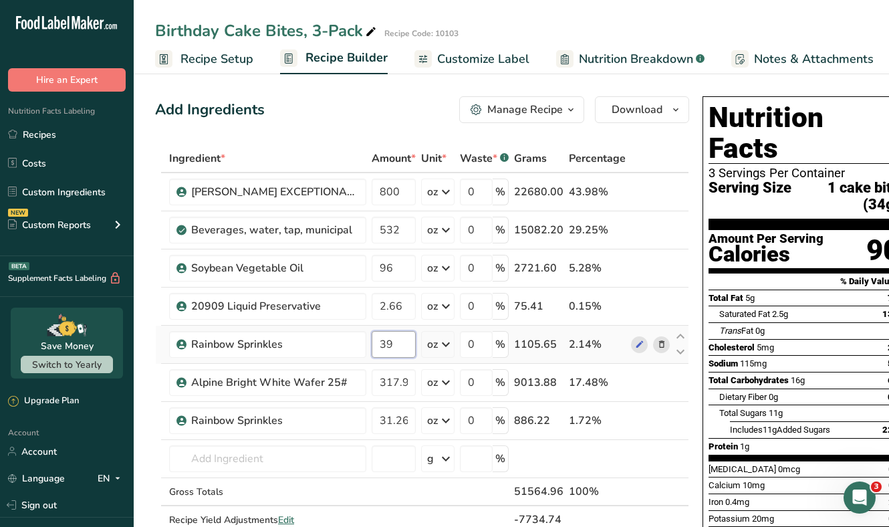
drag, startPoint x: 393, startPoint y: 344, endPoint x: 368, endPoint y: 342, distance: 24.8
click at [369, 342] on td "39" at bounding box center [393, 345] width 49 height 38
click at [395, 421] on div "Ingredient * Amount * Unit * Waste * .a-a{fill:#347362;}.b-a{fill:#fff;} Grams …" at bounding box center [422, 352] width 534 height 417
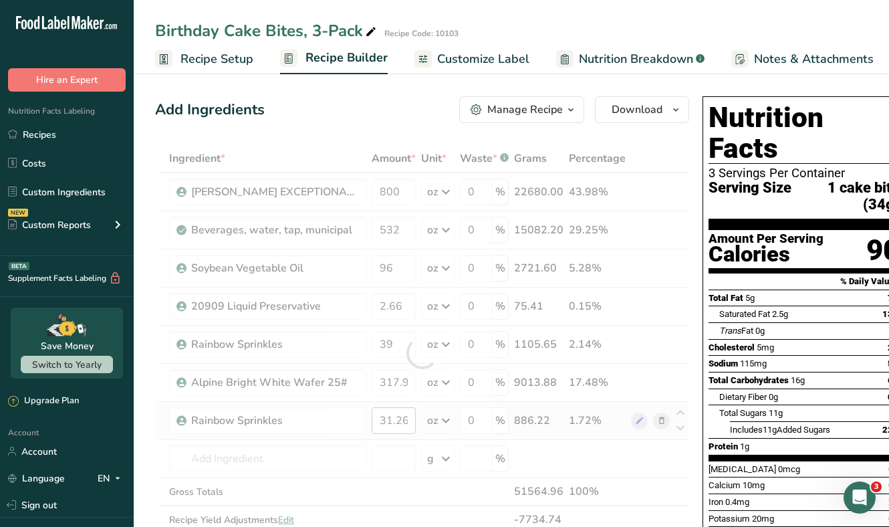
click at [395, 421] on div at bounding box center [422, 352] width 534 height 417
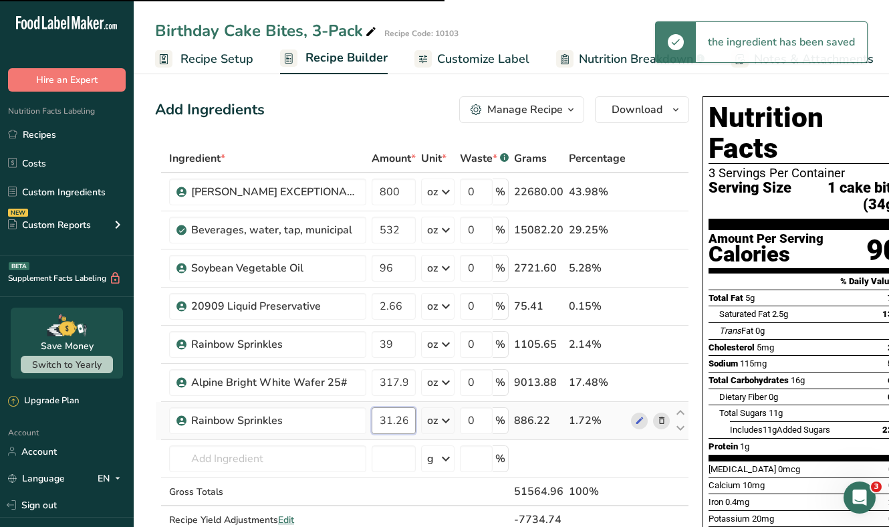
click at [395, 421] on input "31.26" at bounding box center [394, 420] width 44 height 27
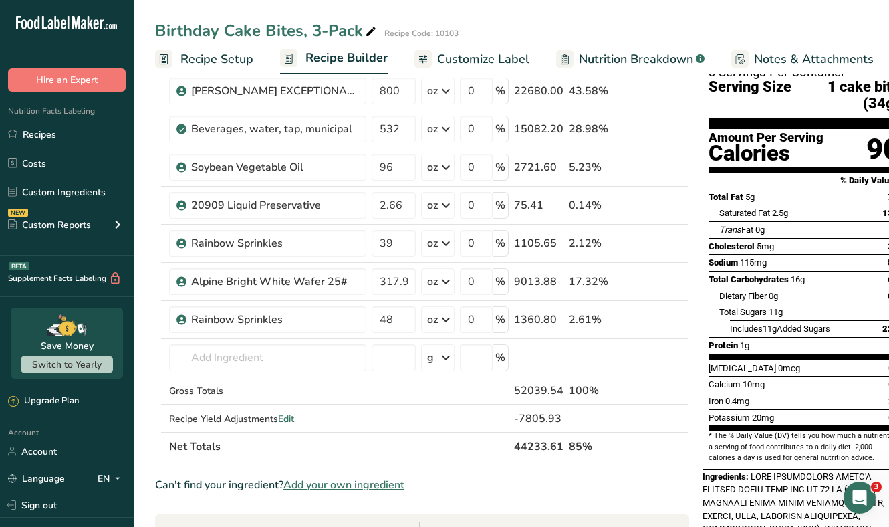
scroll to position [100, 0]
drag, startPoint x: 397, startPoint y: 317, endPoint x: 375, endPoint y: 314, distance: 22.3
click at [375, 314] on input "48" at bounding box center [394, 320] width 44 height 27
type input "31.25"
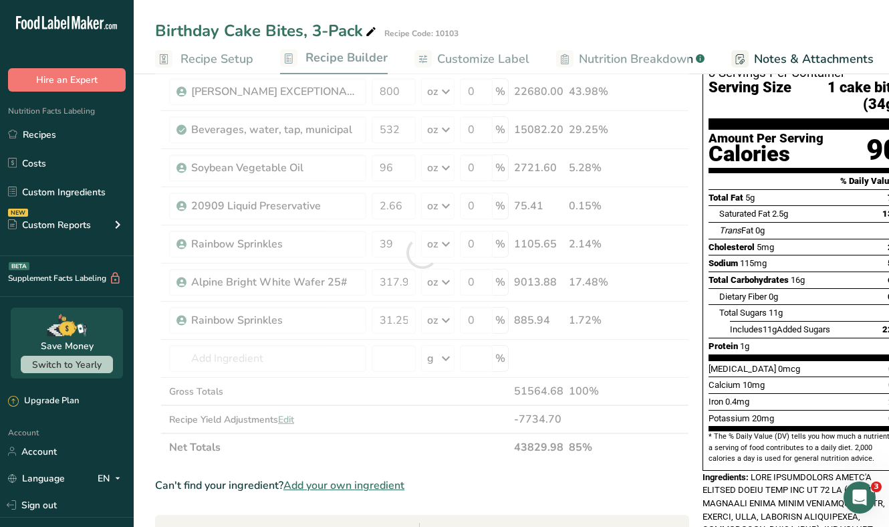
click at [691, 387] on div "Add Ingredients Manage Recipe Delete Recipe Duplicate Recipe Scale Recipe Save …" at bounding box center [426, 465] width 542 height 949
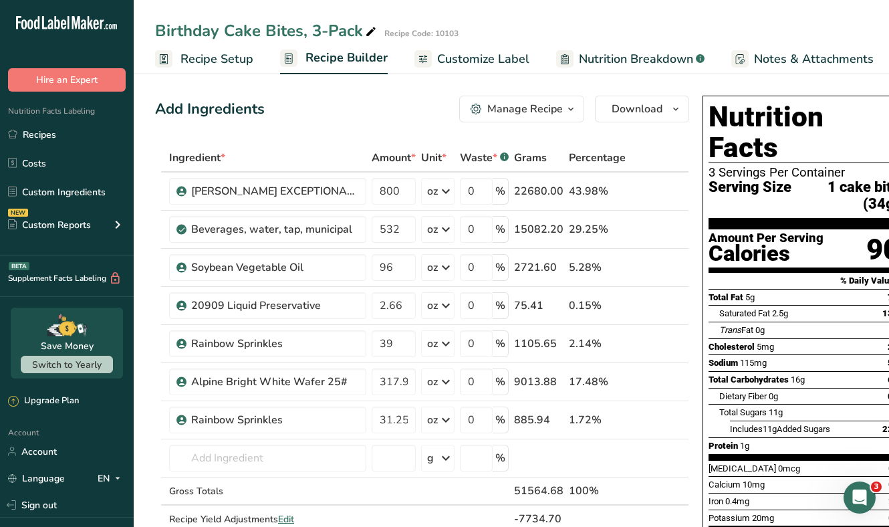
scroll to position [0, 0]
click at [521, 60] on span "Customize Label" at bounding box center [483, 59] width 92 height 18
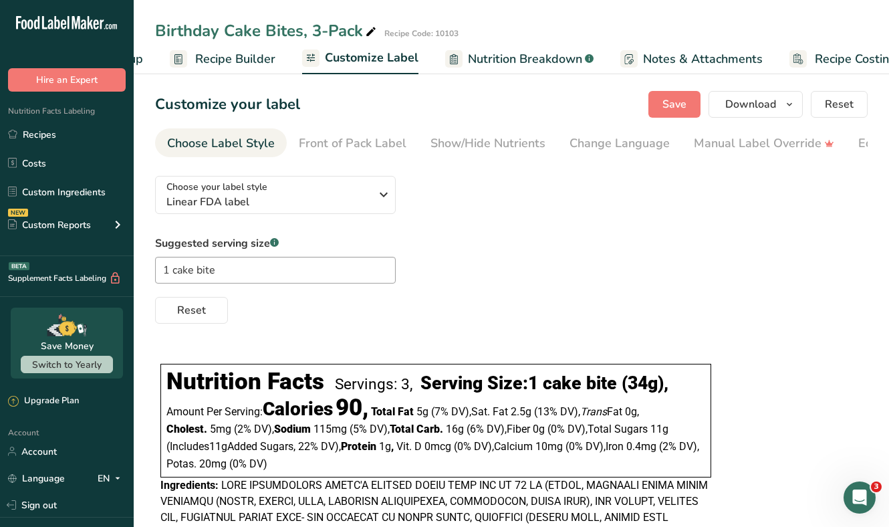
scroll to position [0, 139]
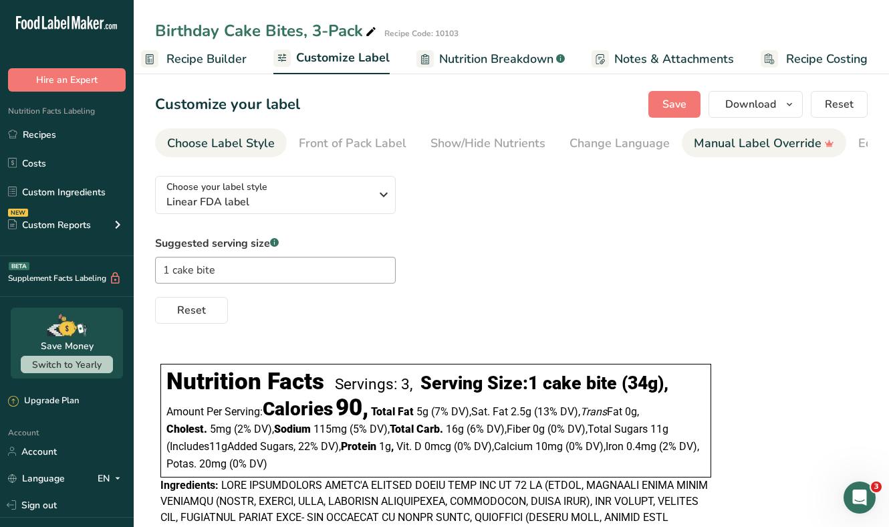
click at [738, 140] on div "Manual Label Override" at bounding box center [764, 143] width 140 height 18
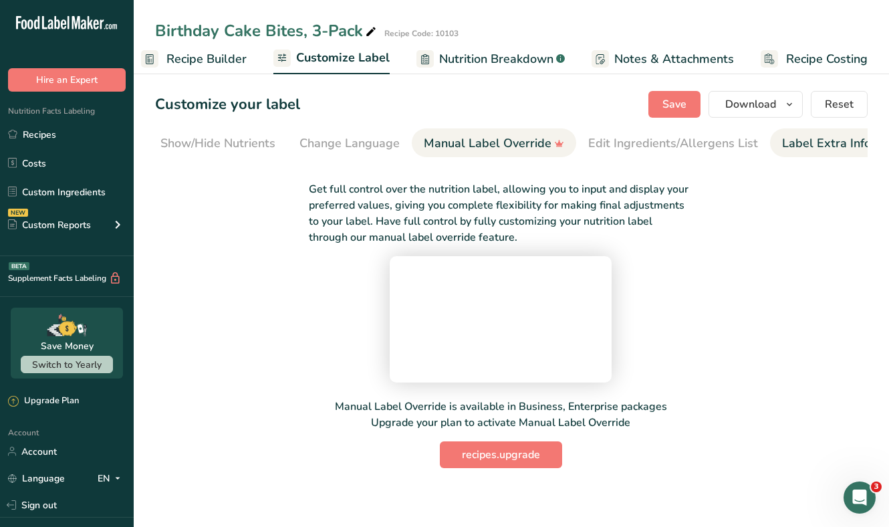
click at [782, 141] on div "Label Extra Info" at bounding box center [826, 143] width 89 height 18
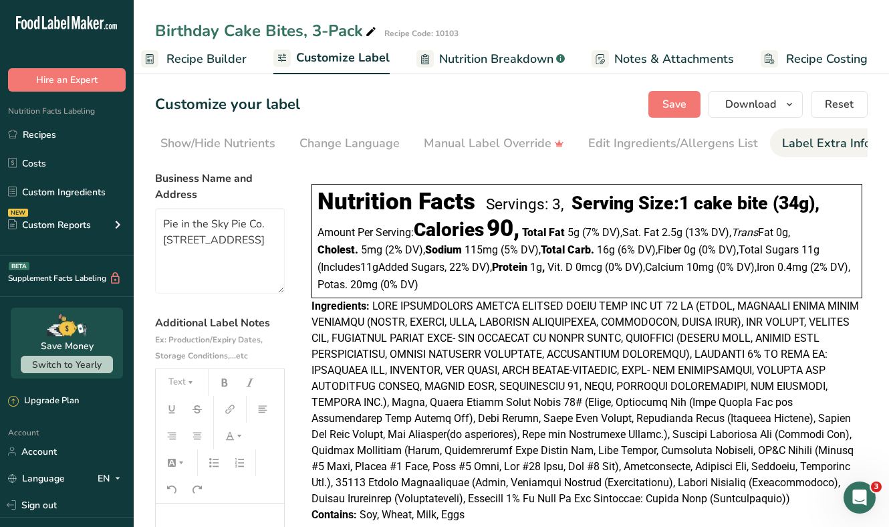
scroll to position [0, 275]
click at [602, 151] on div "Edit Ingredients/Allergens List" at bounding box center [669, 143] width 170 height 18
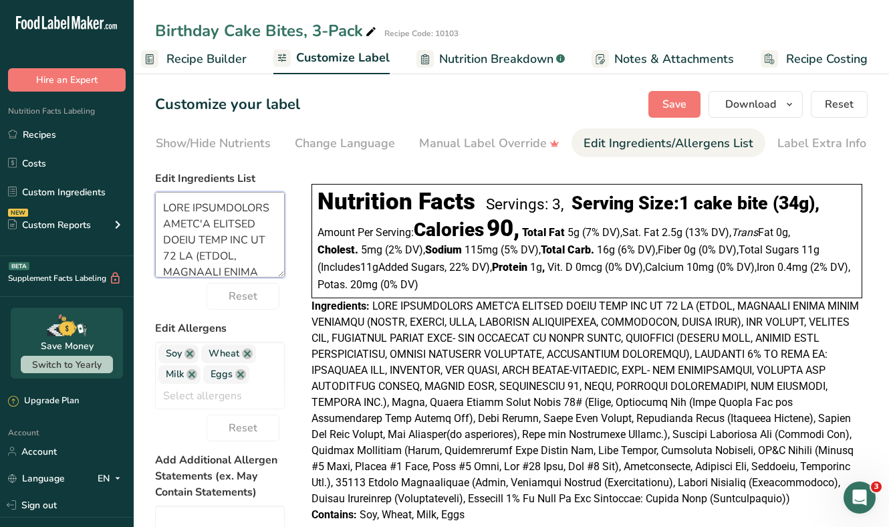
click at [217, 233] on textarea at bounding box center [220, 235] width 130 height 86
paste textarea "Sugar, Enriched Wheat Flour Bleached (Flour, Niacin, Iron, Thiamine Mononitrate…"
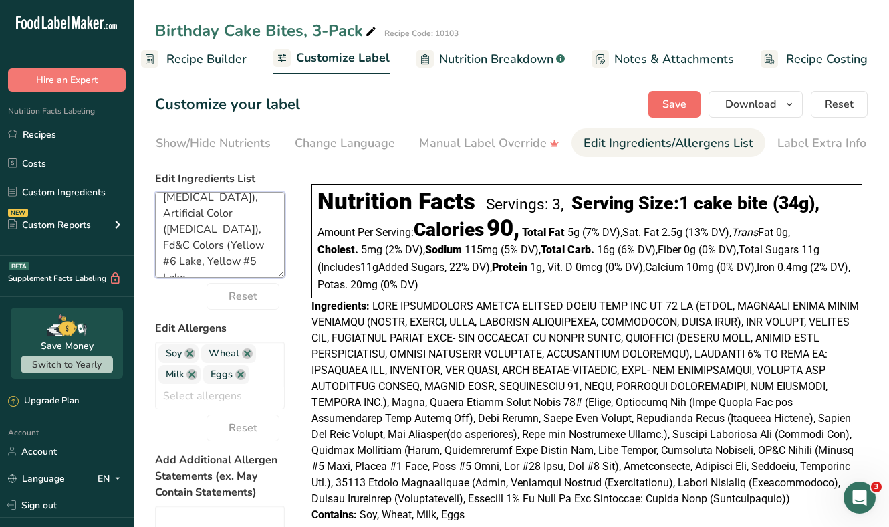
type textarea "Sugar, Enriched Wheat Flour Bleached (Flour, Niacin, Iron, Thiamine Mononitrate…"
click at [667, 105] on span "Save" at bounding box center [675, 104] width 24 height 16
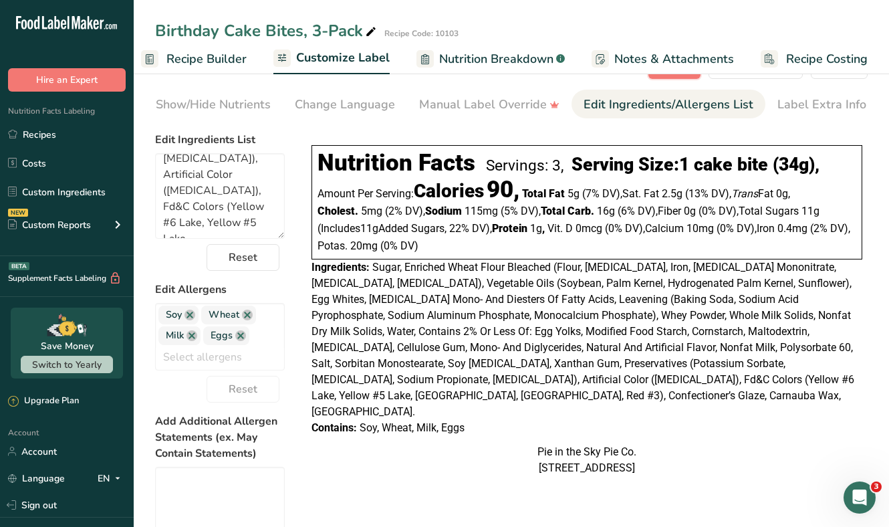
scroll to position [26, 0]
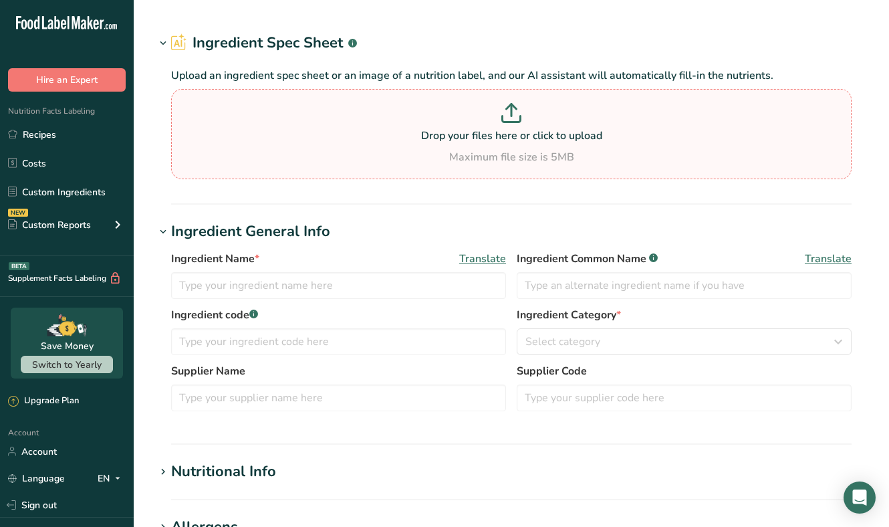
type input "White Decorettes"
type input "Dawn Food Products, Inc."
type input "3074435"
type textarea "Sugar, Vegetable Oil (palm, palm kernel), Cornstarch, Dextrin, Confectioners Gl…"
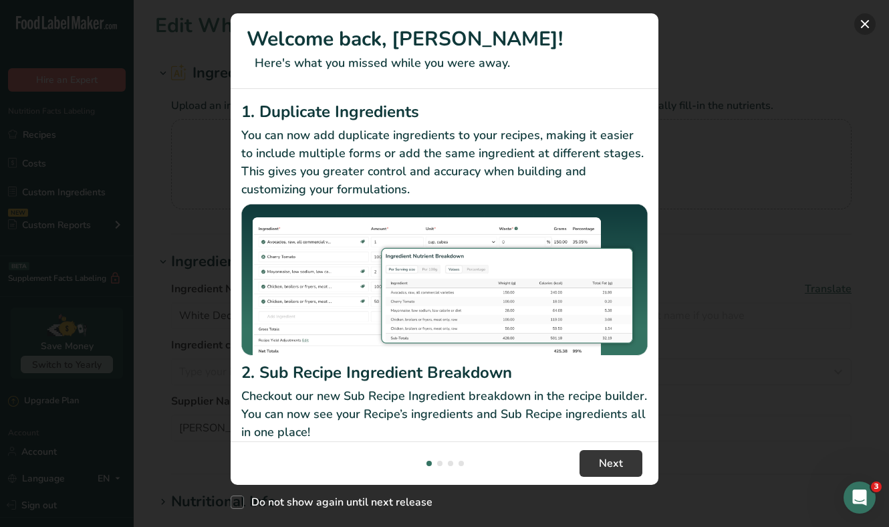
click at [872, 22] on button "New Features" at bounding box center [865, 23] width 21 height 21
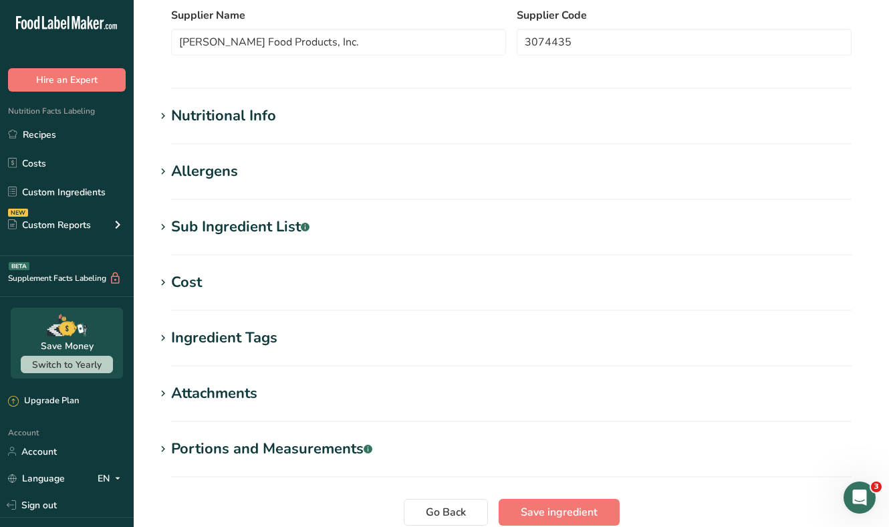
scroll to position [436, 0]
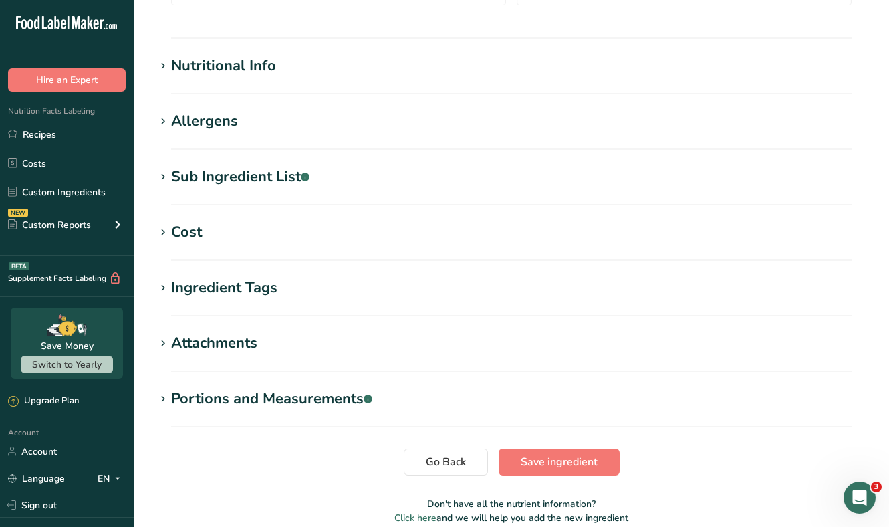
click at [230, 176] on div "Sub Ingredient List .a-a{fill:#347362;}.b-a{fill:#fff;}" at bounding box center [240, 177] width 138 height 22
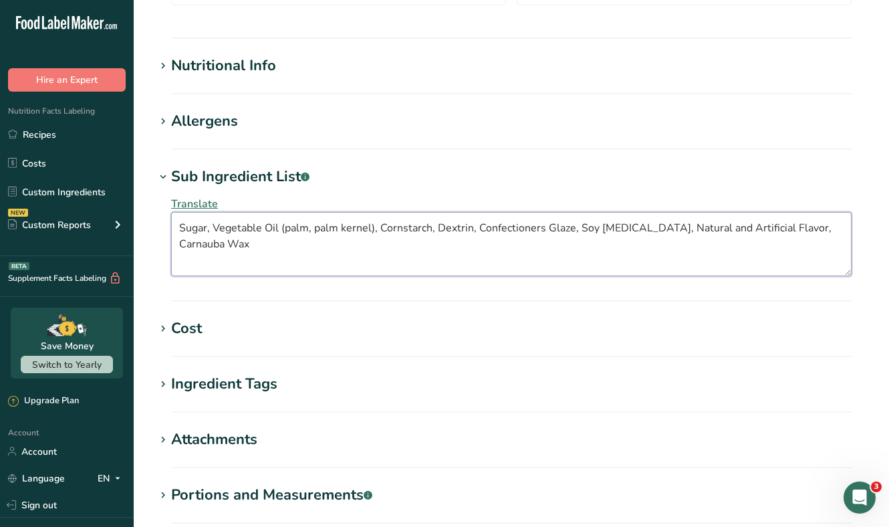
drag, startPoint x: 211, startPoint y: 238, endPoint x: 165, endPoint y: 219, distance: 49.4
click at [165, 219] on div "Translate Sugar, Vegetable Oil (palm, palm kernel), Cornstarch, Dextrin, Confec…" at bounding box center [511, 236] width 713 height 96
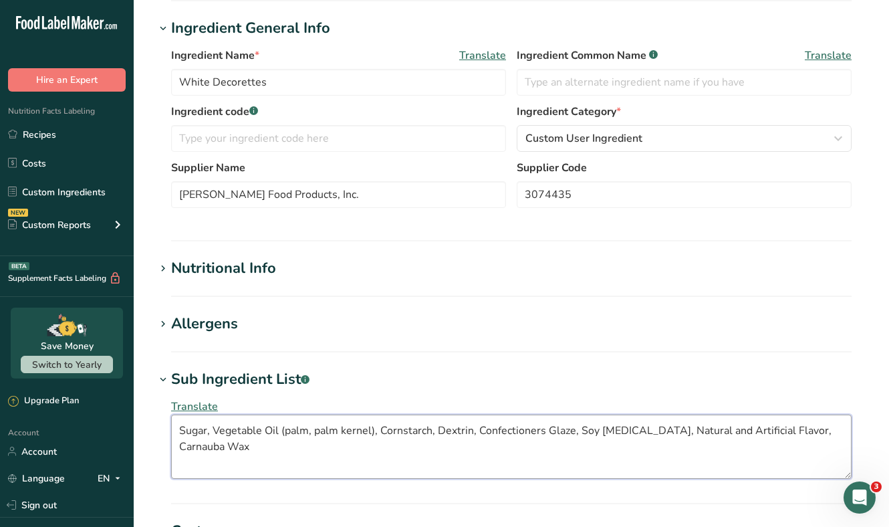
scroll to position [0, 0]
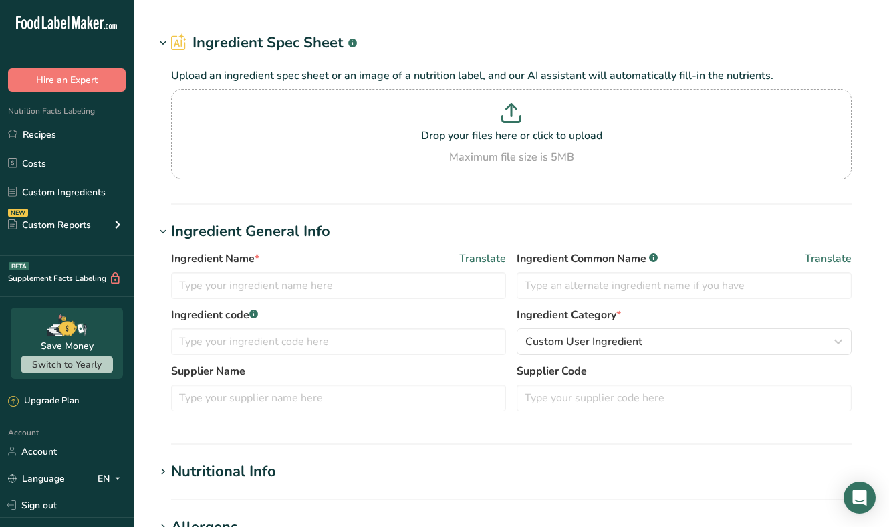
type input "DAWN EXCEPTIONAL BAKER'S REQUEST WHITE CAKE MIX MB 50 LB"
type input "Dawn"
type input "00499865\584"
type textarea "SUGAR, ENRICHED WHEAT FLOUR BLEACHED (FLOUR, NIACIN, IRON, THIAMINE MONONITRATE…"
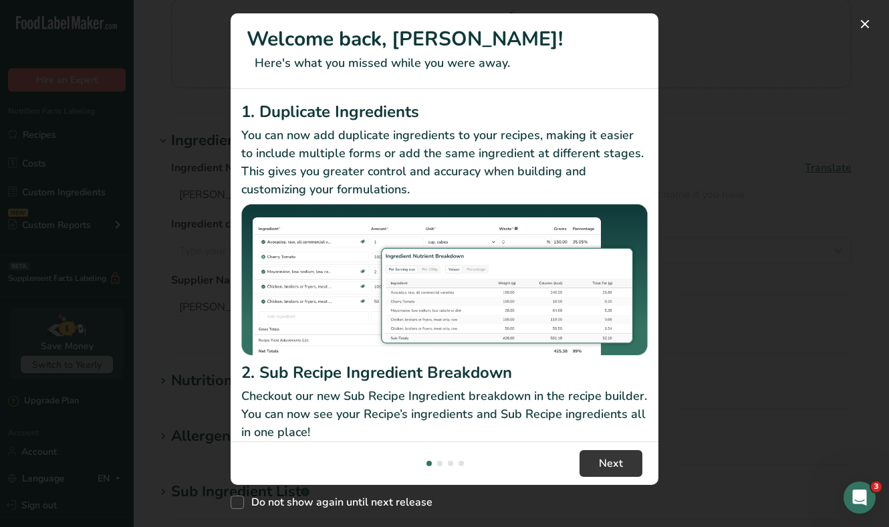
click at [803, 81] on div "New Features" at bounding box center [444, 263] width 889 height 527
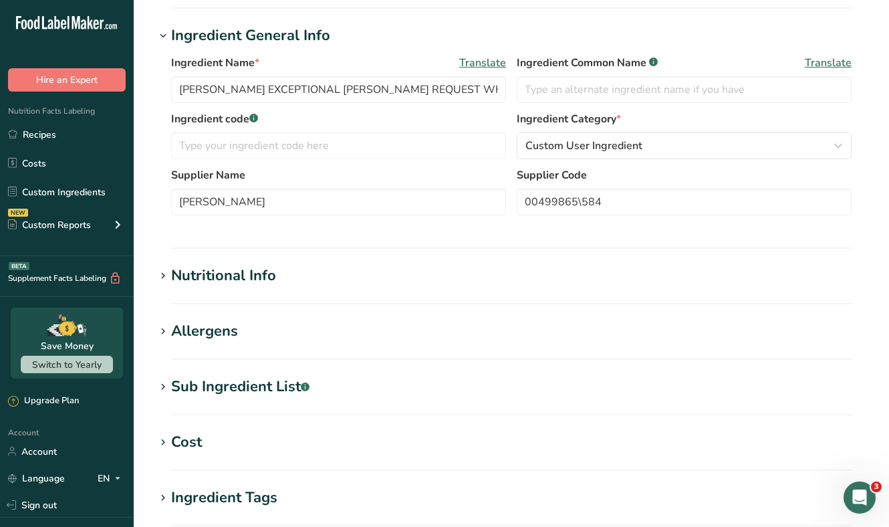
scroll to position [370, 0]
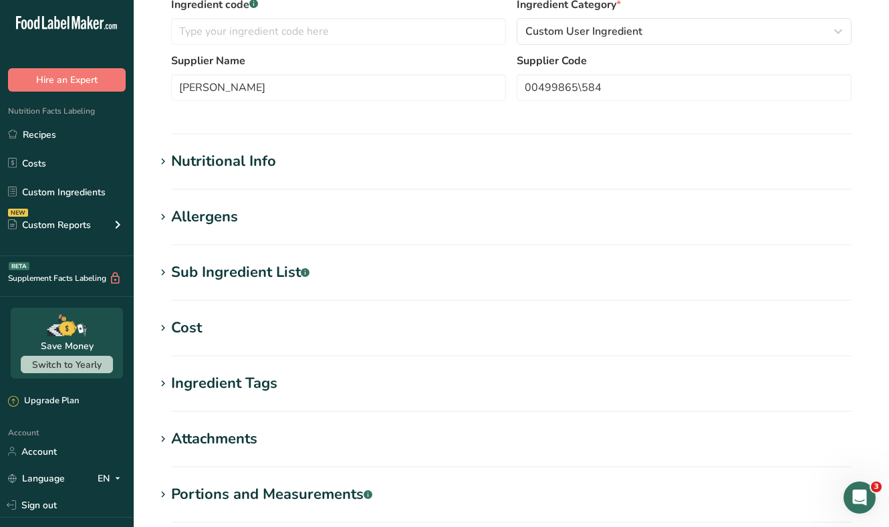
click at [240, 150] on div "Nutritional Info" at bounding box center [223, 161] width 105 height 22
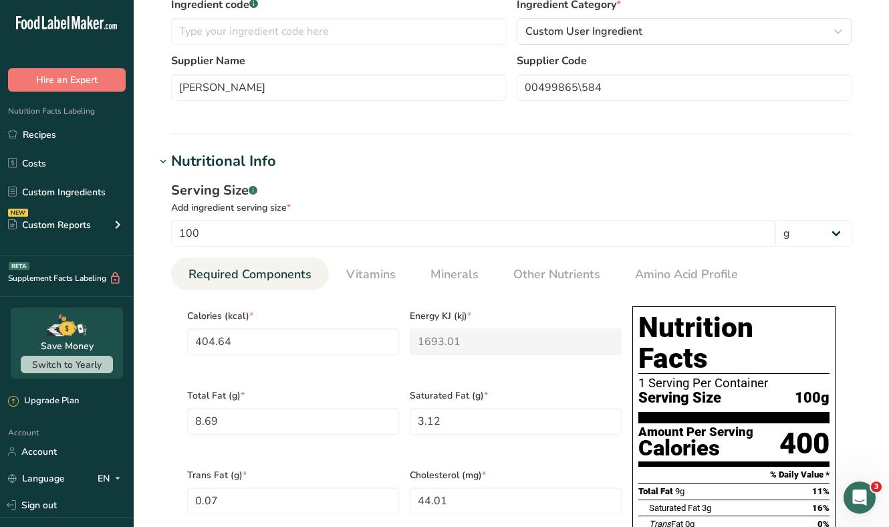
click at [217, 150] on div "Nutritional Info" at bounding box center [223, 161] width 105 height 22
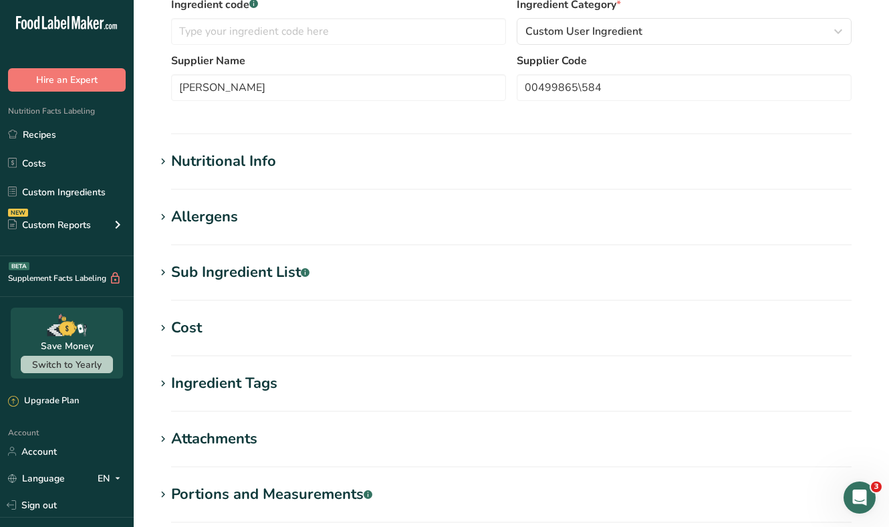
click at [225, 225] on section "Edit DAWN EXCEPTIONAL BAKER'S REQUEST WHITE CAKE MIX MB 50 LB Ingredient Spec S…" at bounding box center [512, 136] width 756 height 1012
click at [225, 261] on div "Sub Ingredient List .a-a{fill:#347362;}.b-a{fill:#fff;}" at bounding box center [240, 272] width 138 height 22
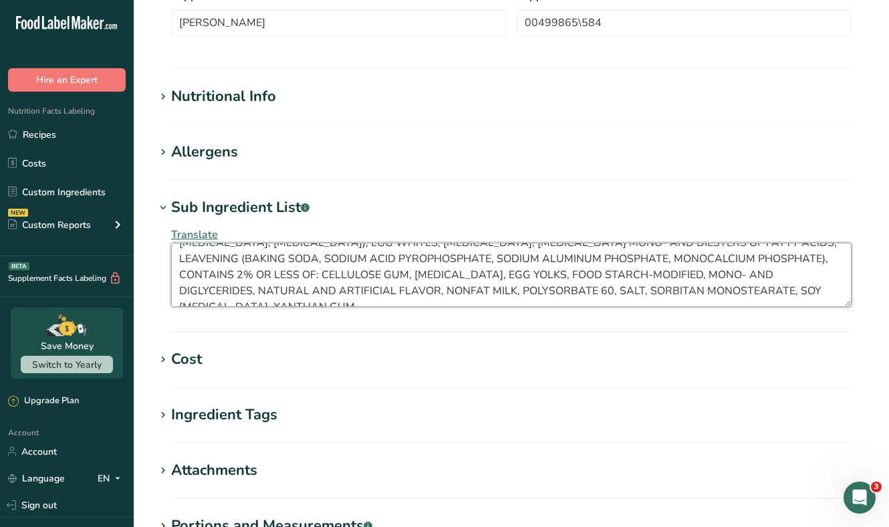
scroll to position [0, 0]
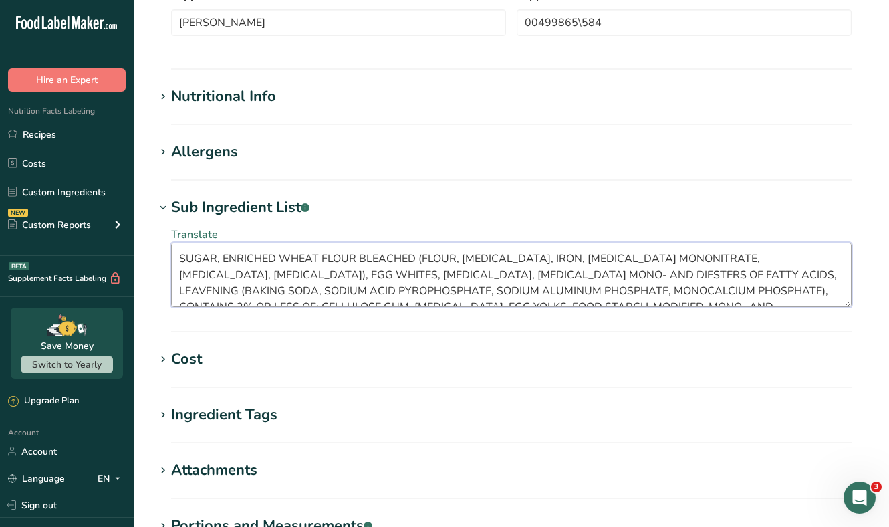
drag, startPoint x: 649, startPoint y: 267, endPoint x: 165, endPoint y: 197, distance: 488.6
click at [165, 219] on div "Translate SUGAR, ENRICHED WHEAT FLOUR BLEACHED (FLOUR, NIACIN, IRON, THIAMINE M…" at bounding box center [511, 267] width 713 height 96
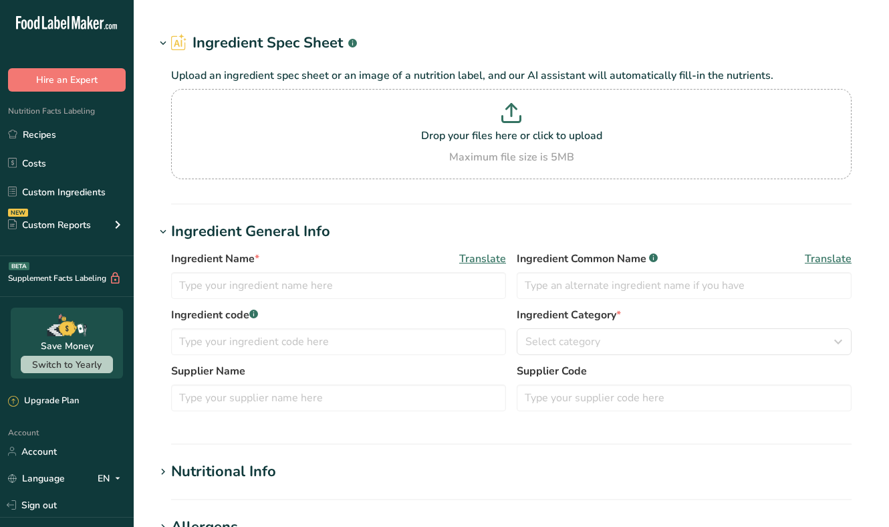
type input "Lemon Emulsion, Natural, 1 Ga"
type input "00029519277161"
type input "[PERSON_NAME] Food Products, Inc."
type input "3037010"
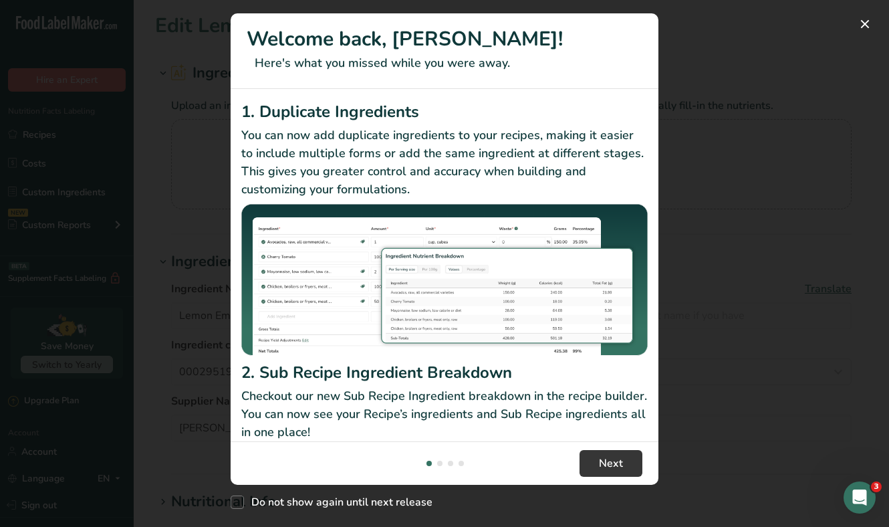
click at [792, 247] on div "New Features" at bounding box center [444, 263] width 889 height 527
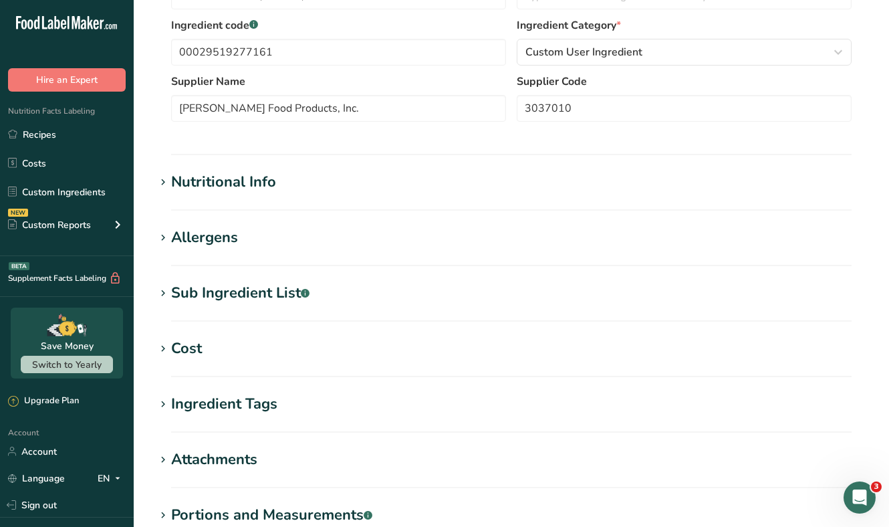
click at [346, 298] on h1 "Sub Ingredient List .a-a{fill:#347362;}.b-a{fill:#fff;}" at bounding box center [511, 293] width 713 height 22
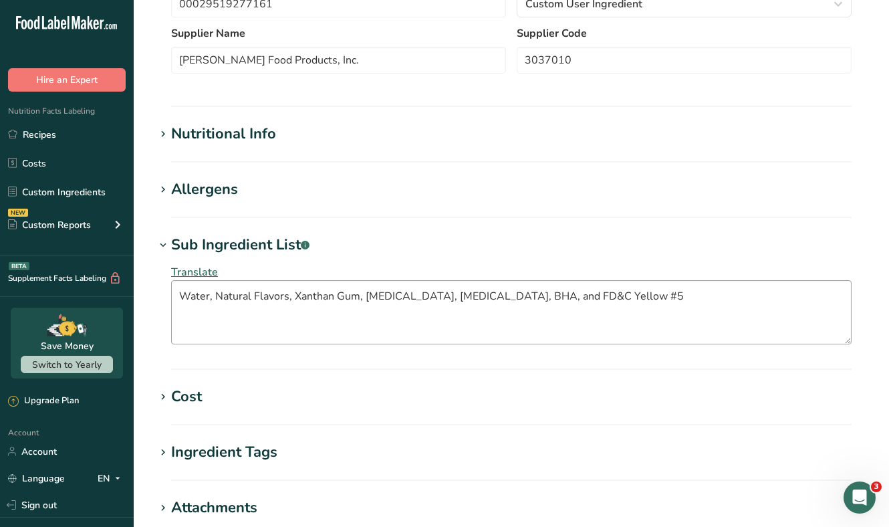
scroll to position [400, 0]
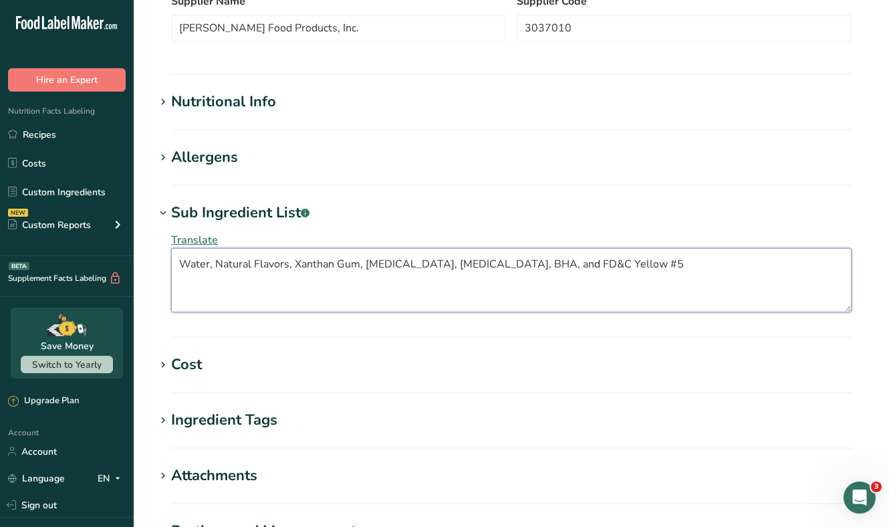
click at [361, 265] on textarea "Water, Natural Flavors, Xanthan Gum, Citric Acid, Sodium Benzoate, BHA, and FD&…" at bounding box center [511, 280] width 681 height 64
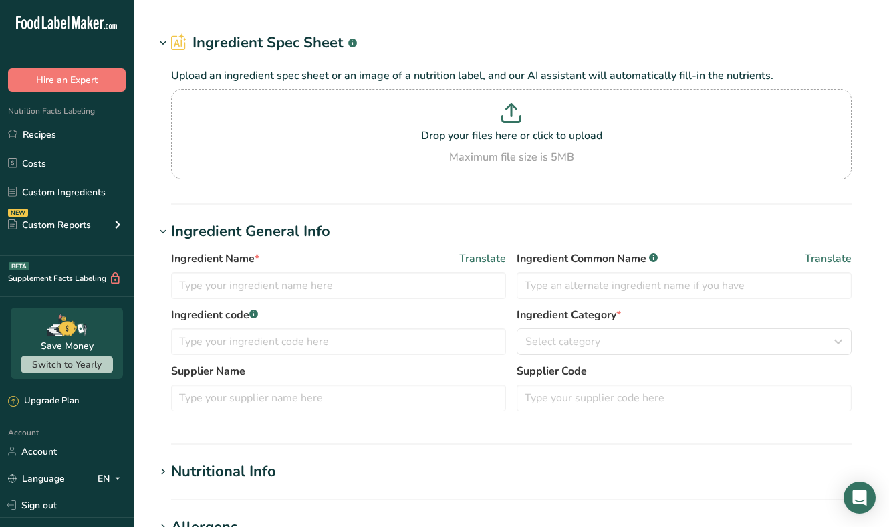
type input "Lemon Fruit Bits"
type input "[PERSON_NAME] Food Products, Inc."
type input "00015784"
type textarea "HIGH FRUCTOSE CORN SYRUP, LEMON (LEMON PEEL, WATER, LEMON [MEDICAL_DATA] CELLS,…"
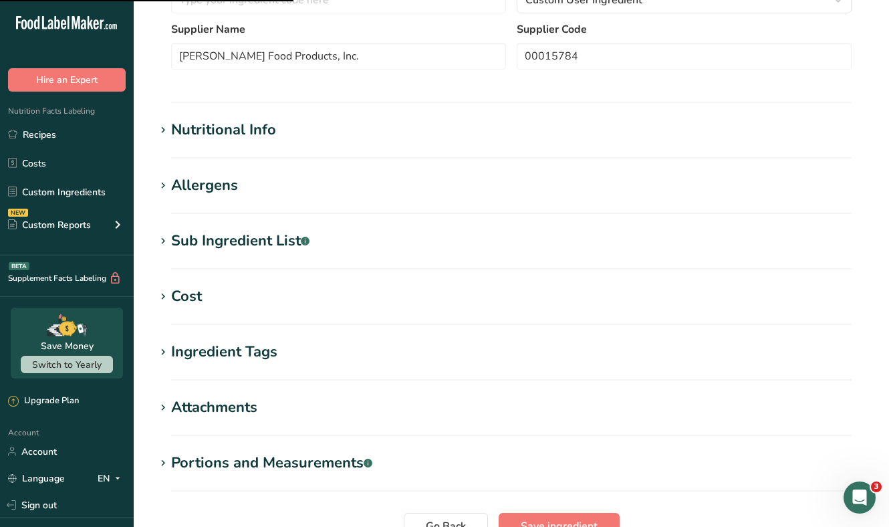
scroll to position [397, 0]
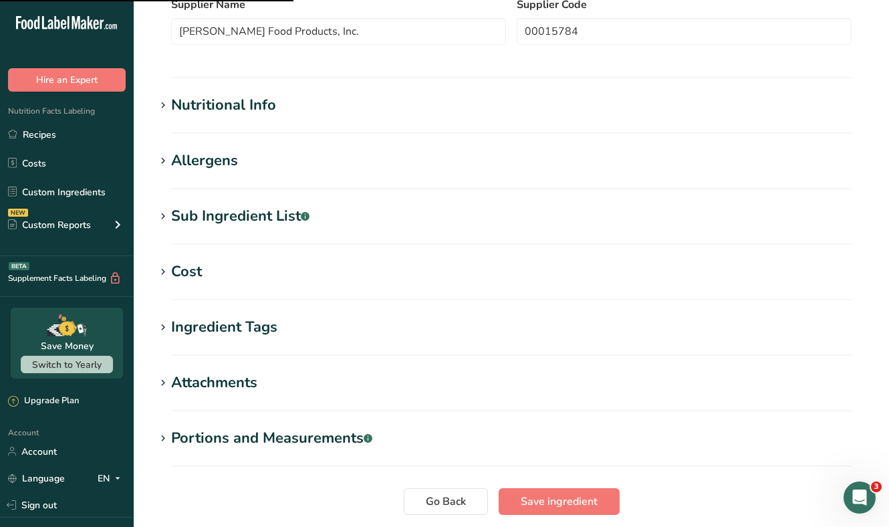
click at [272, 380] on h1 "Attachments" at bounding box center [511, 383] width 713 height 22
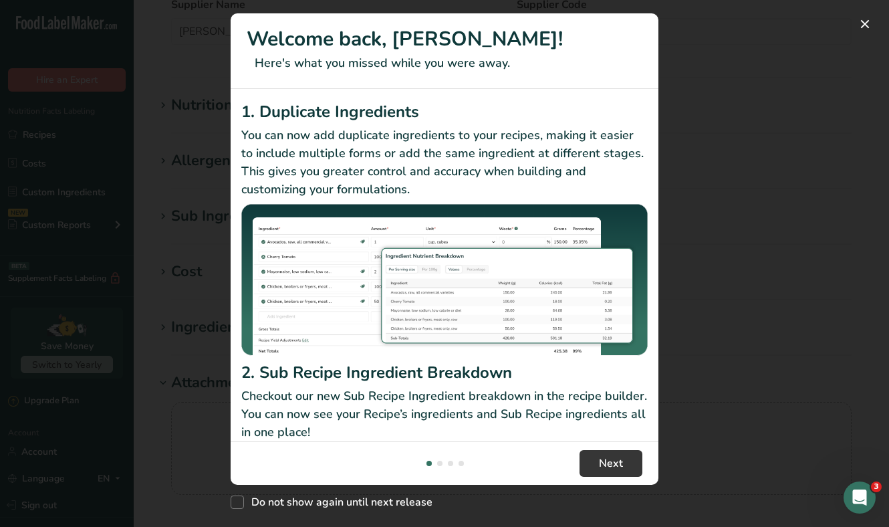
click at [738, 282] on div "New Features" at bounding box center [444, 263] width 889 height 527
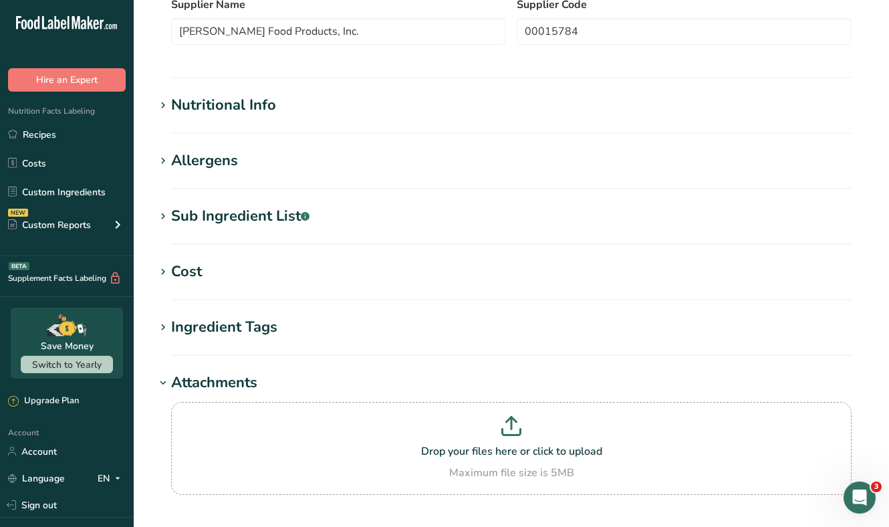
click at [236, 216] on div "Sub Ingredient List .a-a{fill:#347362;}.b-a{fill:#fff;}" at bounding box center [240, 216] width 138 height 22
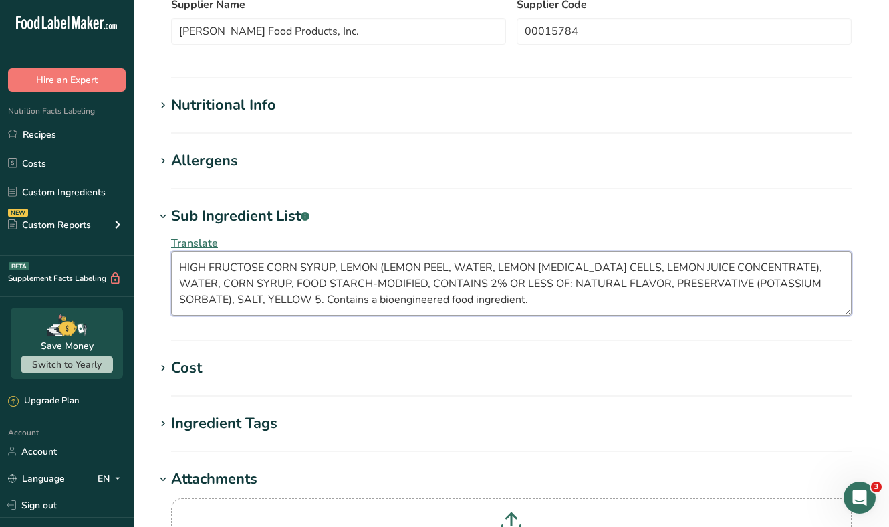
drag, startPoint x: 461, startPoint y: 304, endPoint x: 159, endPoint y: 255, distance: 305.6
click at [159, 255] on div "Translate HIGH FRUCTOSE CORN SYRUP, LEMON (LEMON PEEL, WATER, LEMON PULP CELLS,…" at bounding box center [511, 275] width 713 height 96
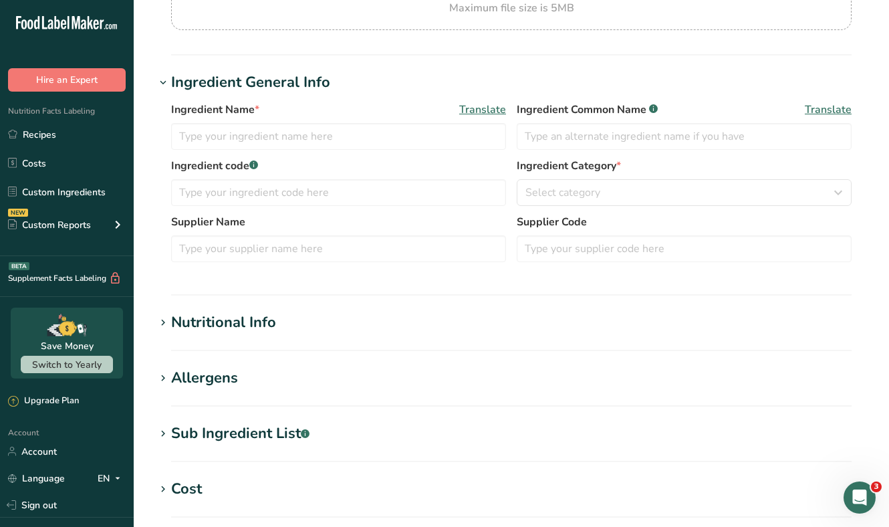
type input "Alpine Bright White Wafer 25#"
type input "10288"
type input "[PERSON_NAME]'s"
type textarea "Sugar, Vegetable Oil (Palm Kernel Oil and Hydrogenated Palm Kernel Oil), Whey P…"
type input "52.5"
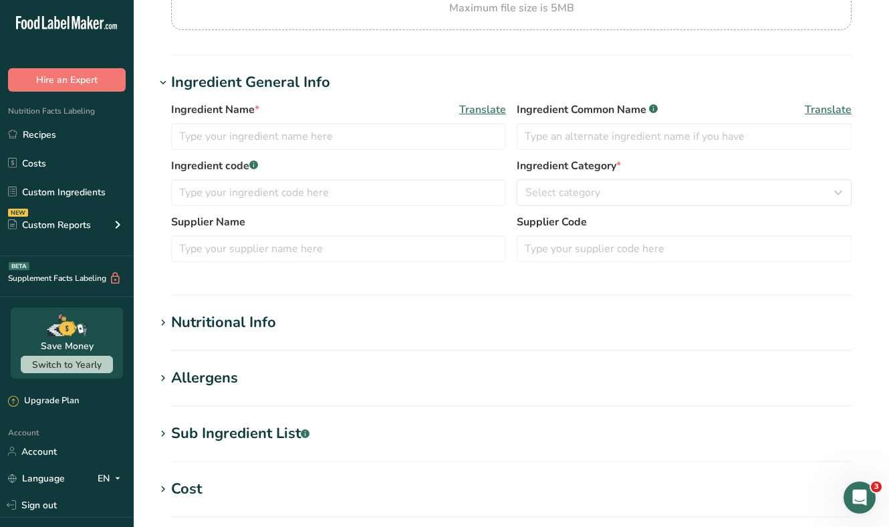
type input "25"
select select "12"
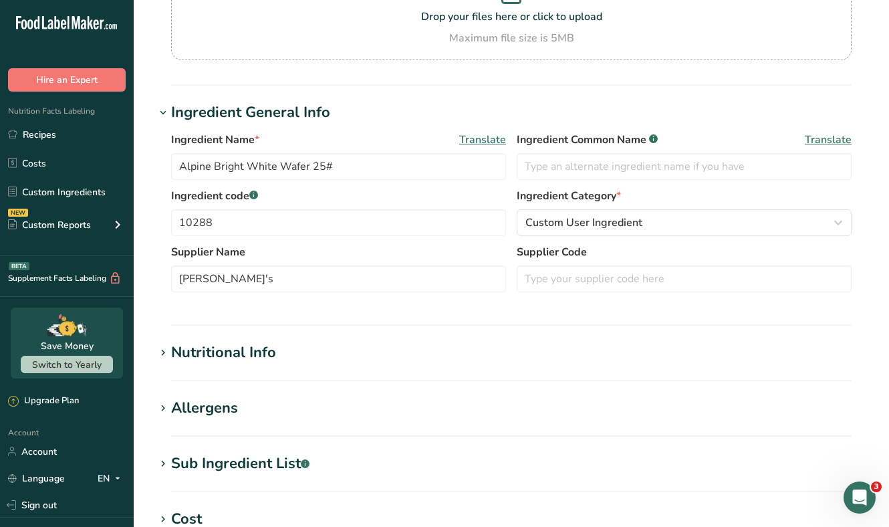
scroll to position [179, 0]
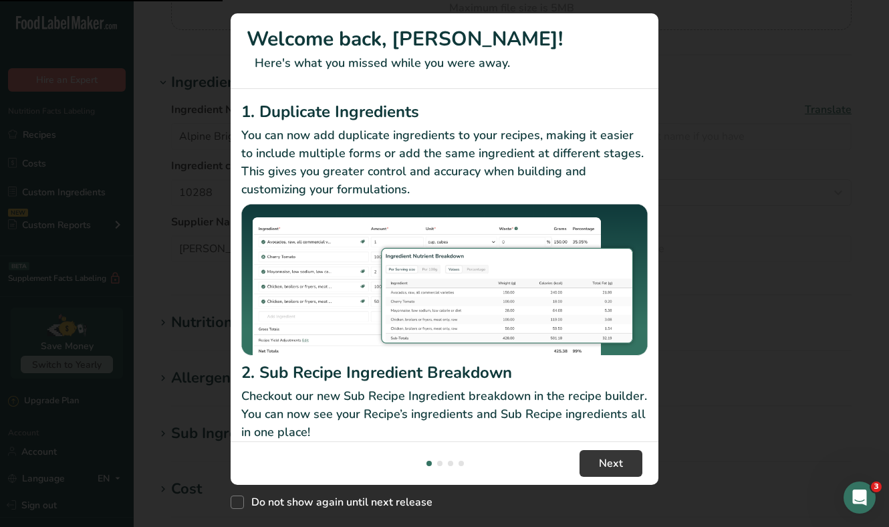
click at [291, 428] on div ".a-20{fill:#fff;} Hire an Expert Nutrition Facts Labeling Recipes Costs Custom …" at bounding box center [444, 333] width 889 height 1025
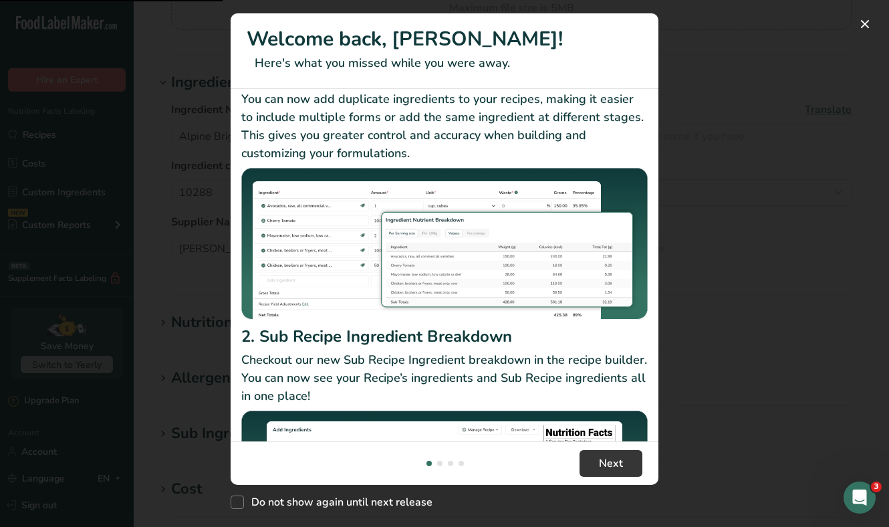
scroll to position [56, 0]
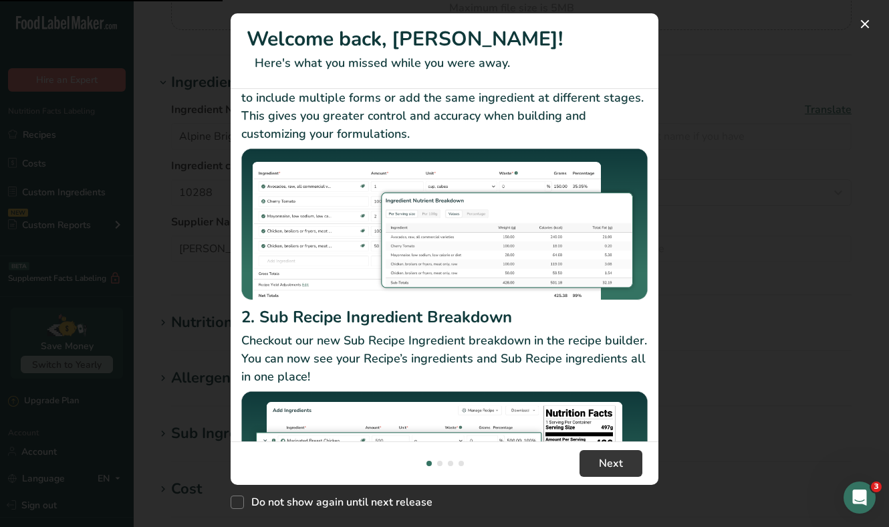
click at [714, 306] on div "New Features" at bounding box center [444, 263] width 889 height 527
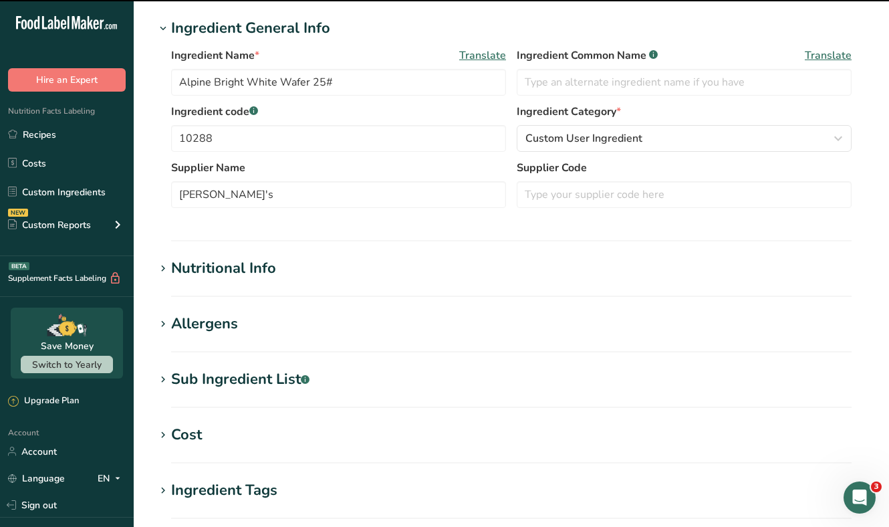
scroll to position [304, 0]
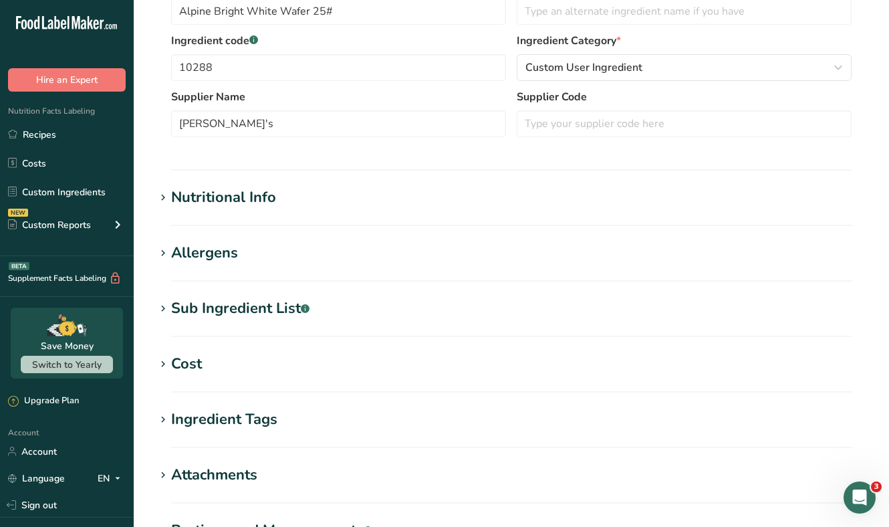
click at [207, 312] on div "Sub Ingredient List .a-a{fill:#347362;}.b-a{fill:#fff;}" at bounding box center [240, 309] width 138 height 22
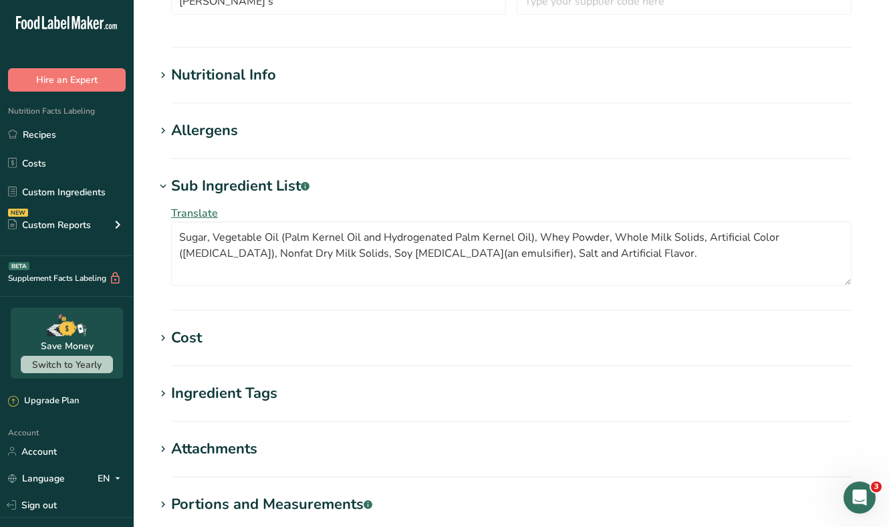
scroll to position [439, 0]
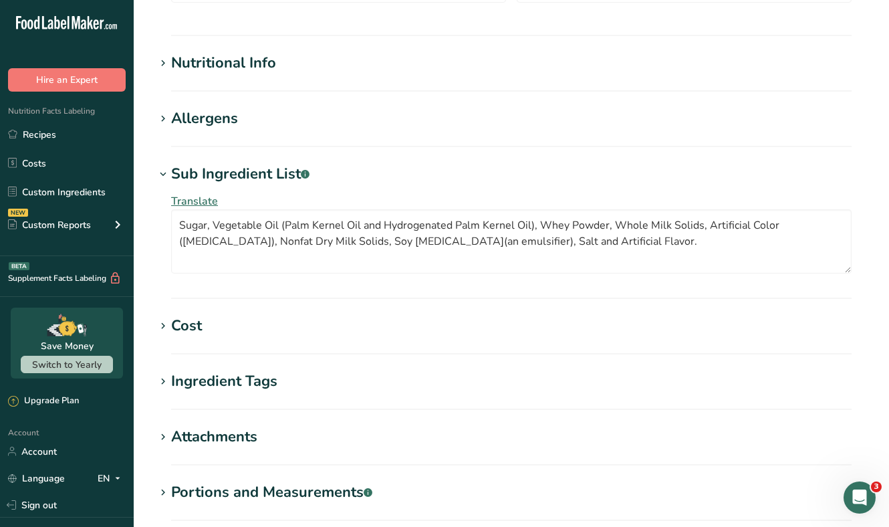
click at [239, 324] on h1 "Cost" at bounding box center [511, 326] width 713 height 22
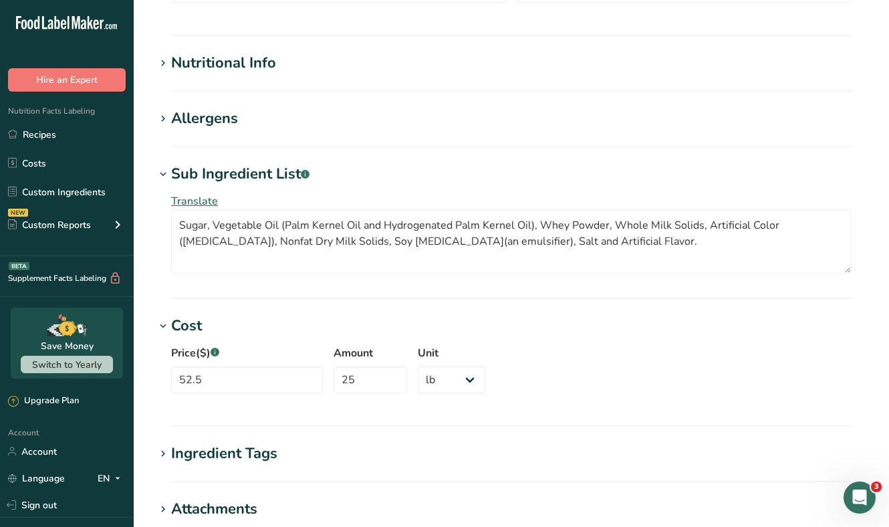
click at [239, 324] on h1 "Cost" at bounding box center [511, 326] width 713 height 22
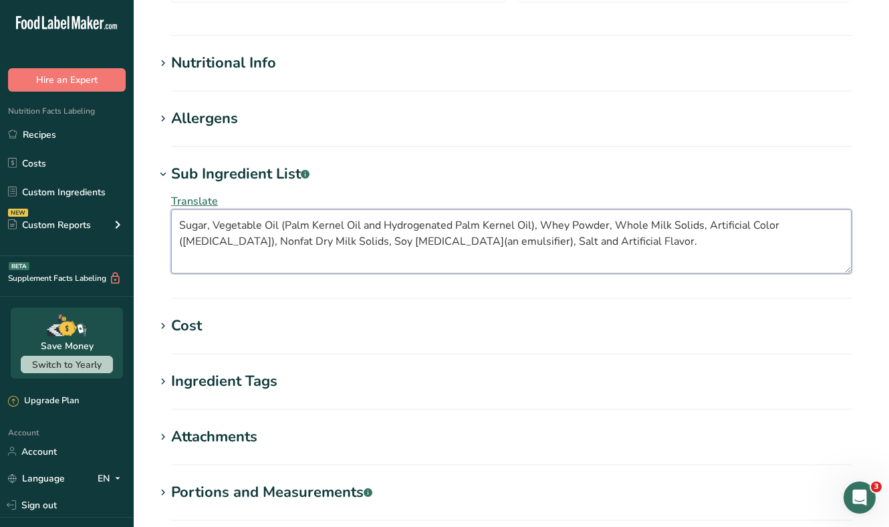
drag, startPoint x: 619, startPoint y: 247, endPoint x: 214, endPoint y: 198, distance: 408.2
click at [214, 198] on div "Translate Sugar, Vegetable Oil (Palm Kernel Oil and Hydrogenated Palm Kernel Oi…" at bounding box center [511, 233] width 713 height 96
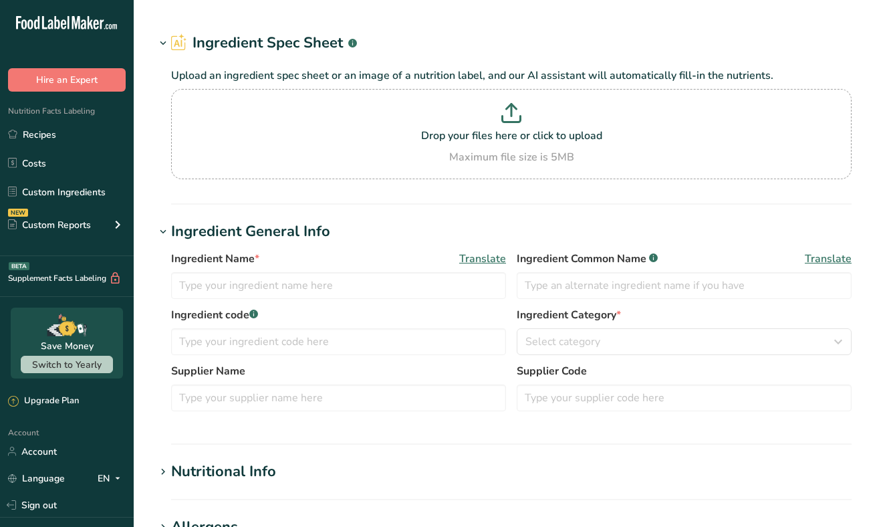
type input "Yellow Decorettes"
type input "3074442"
type input "[PERSON_NAME] Food Products, Inc."
type input "3074442"
type textarea "Sugar, Vegetable Oil (palm, palm kernel), Cornstarch, Dextrin, Confectioners Gl…"
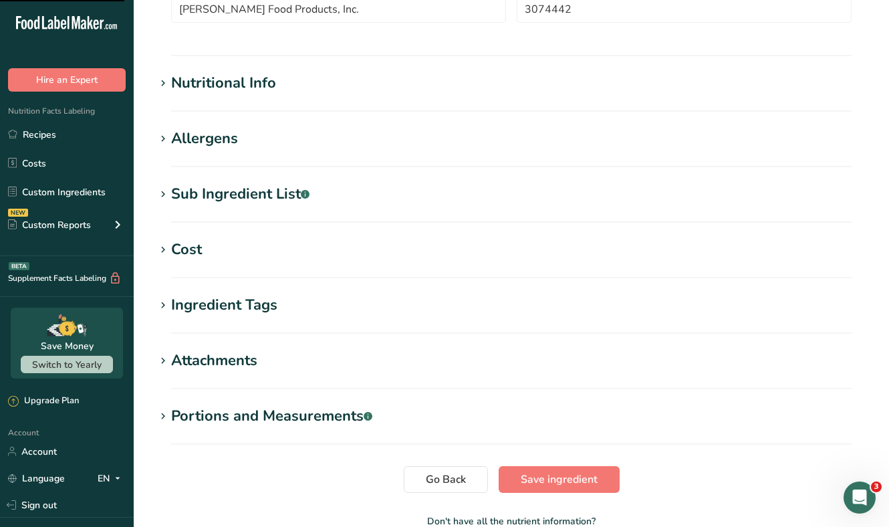
scroll to position [471, 0]
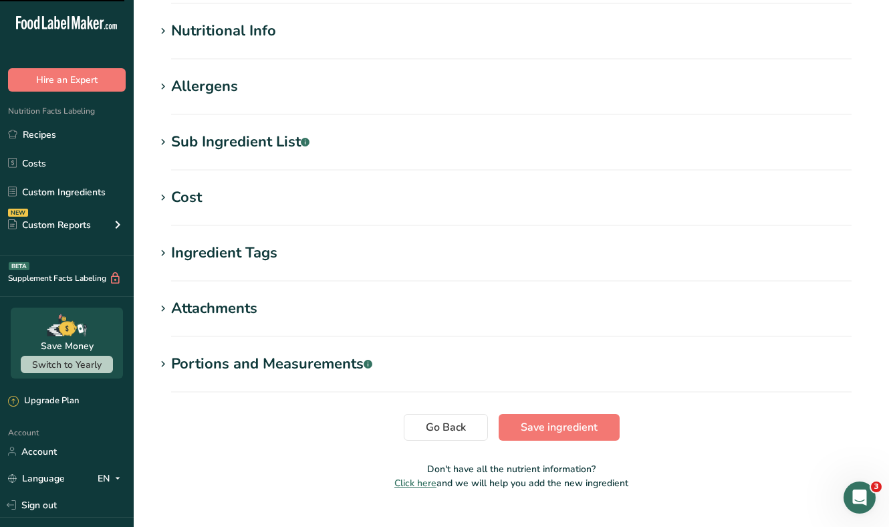
click at [211, 150] on div "Sub Ingredient List .a-a{fill:#347362;}.b-a{fill:#fff;}" at bounding box center [240, 142] width 138 height 22
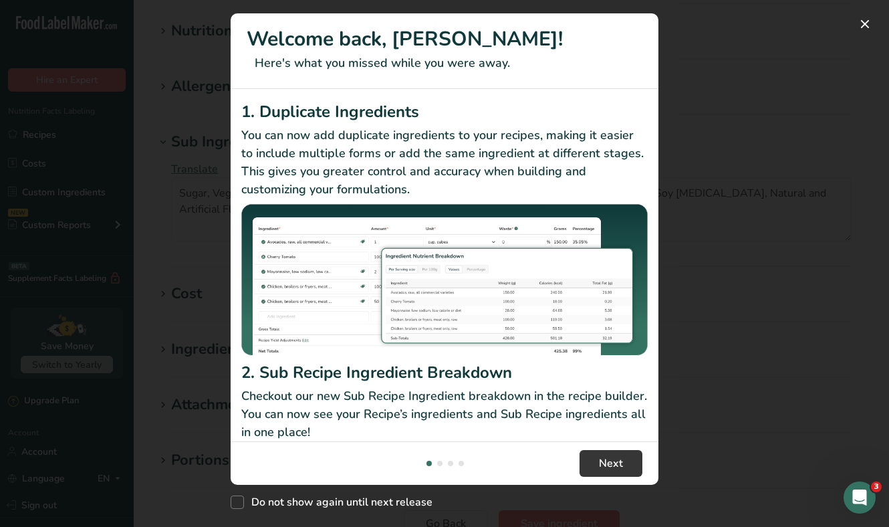
click at [715, 297] on div "New Features" at bounding box center [444, 263] width 889 height 527
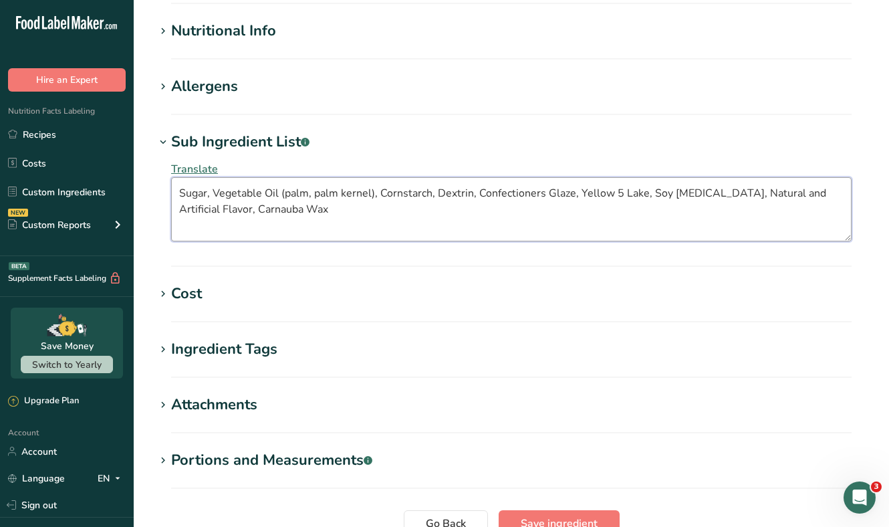
drag, startPoint x: 308, startPoint y: 217, endPoint x: 170, endPoint y: 175, distance: 143.9
click at [170, 175] on div "Translate Sugar, Vegetable Oil (palm, palm kernel), Cornstarch, Dextrin, Confec…" at bounding box center [511, 201] width 713 height 96
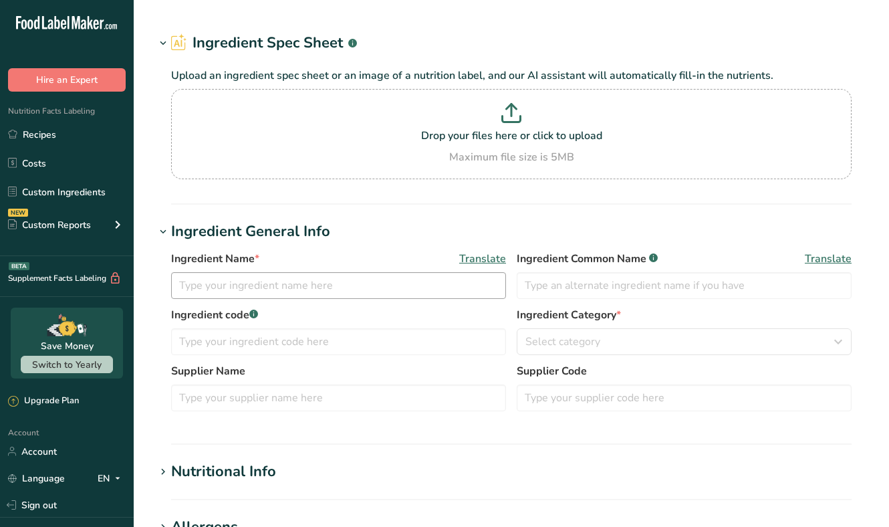
type input "Yellow Decorettes"
type input "3074442"
type input "[PERSON_NAME] Food Products, Inc."
type input "3074442"
type textarea "Sugar, Vegetable Oil (palm, palm kernel), Cornstarch, Dextrin, Confectioners Gl…"
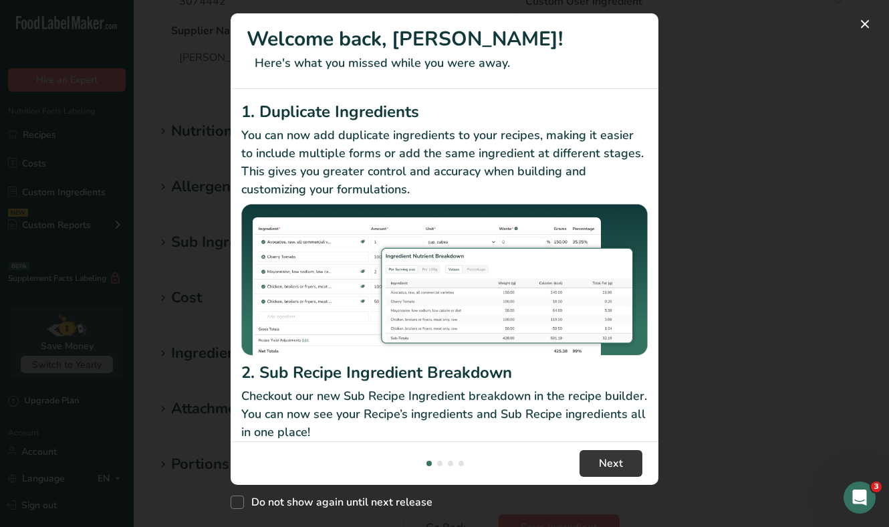
click at [773, 310] on div "New Features" at bounding box center [444, 263] width 889 height 527
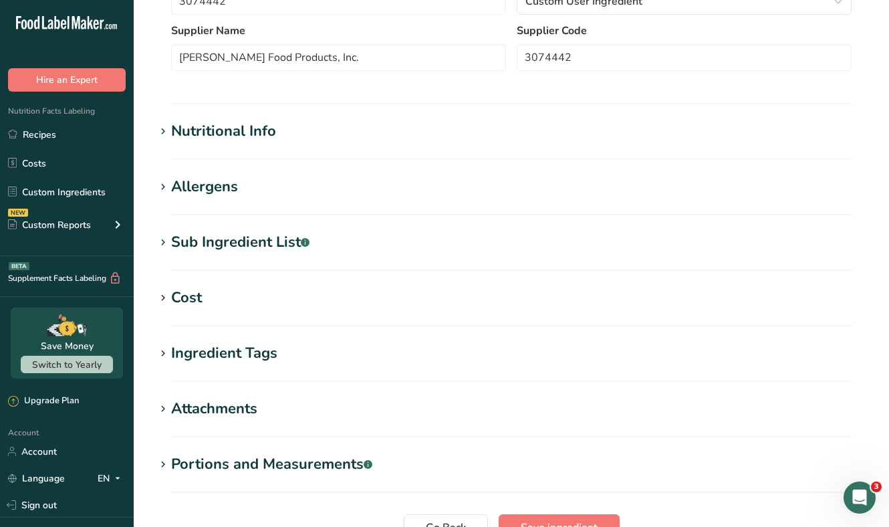
click at [256, 239] on div "Sub Ingredient List .a-a{fill:#347362;}.b-a{fill:#fff;}" at bounding box center [240, 242] width 138 height 22
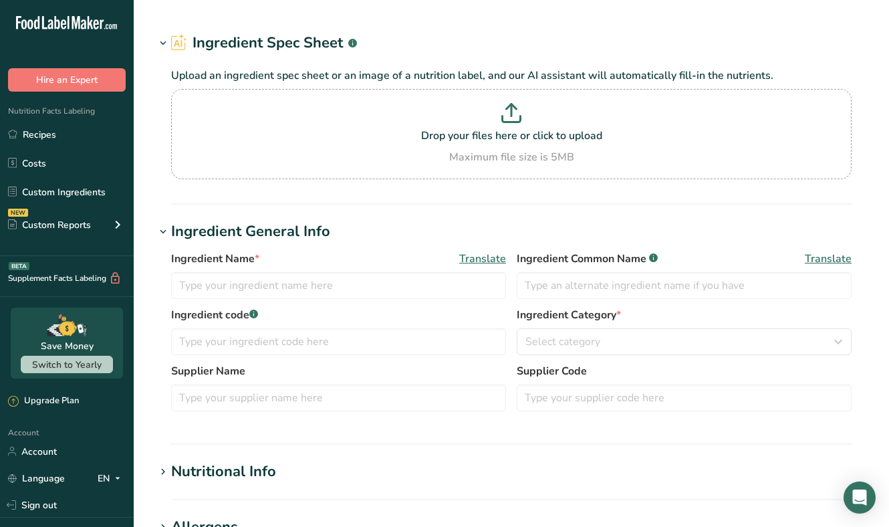
type input "Rainbow Sprinkles"
type input "2422236"
type input "TR Toppers Private Label"
type input "S710-100"
type textarea "Sugar, Hydrogenated Palm Kernel Oil, Corn Starch, Sunflower Lecithin, FD&C Colo…"
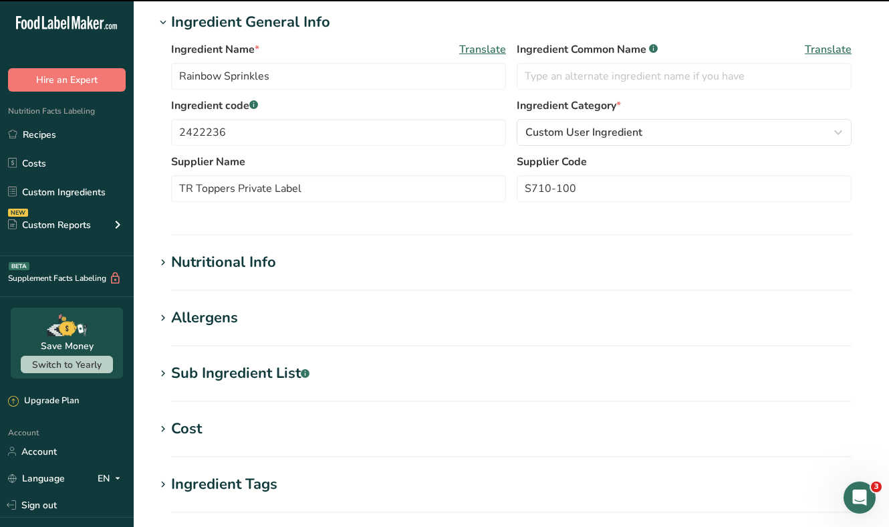
scroll to position [247, 0]
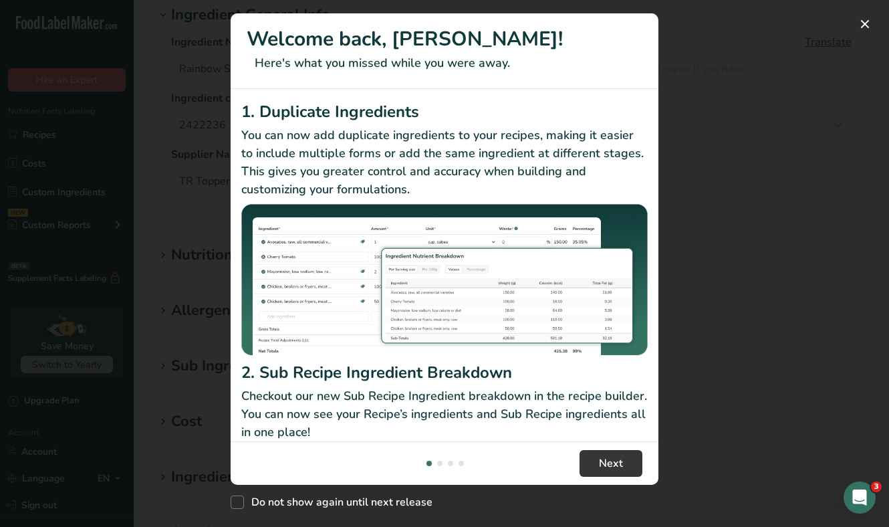
click at [770, 225] on div "New Features" at bounding box center [444, 263] width 889 height 527
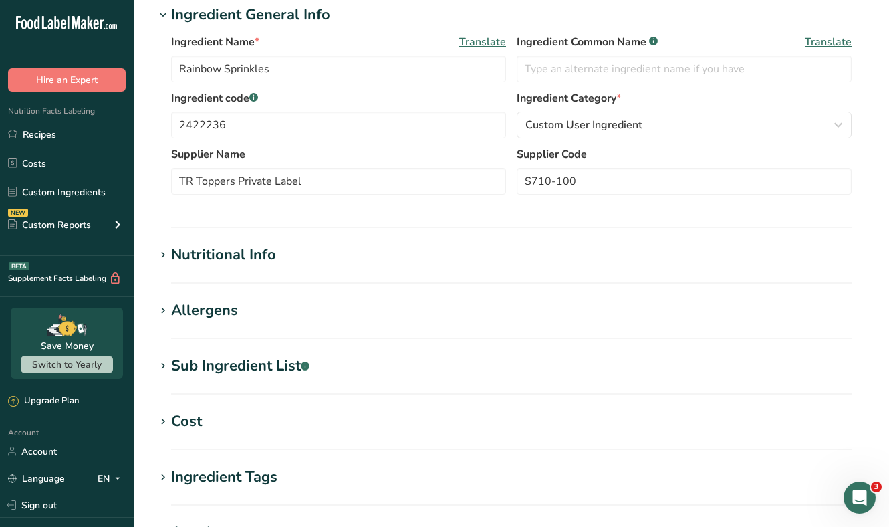
click at [229, 365] on div "Sub Ingredient List .a-a{fill:#347362;}.b-a{fill:#fff;}" at bounding box center [240, 366] width 138 height 22
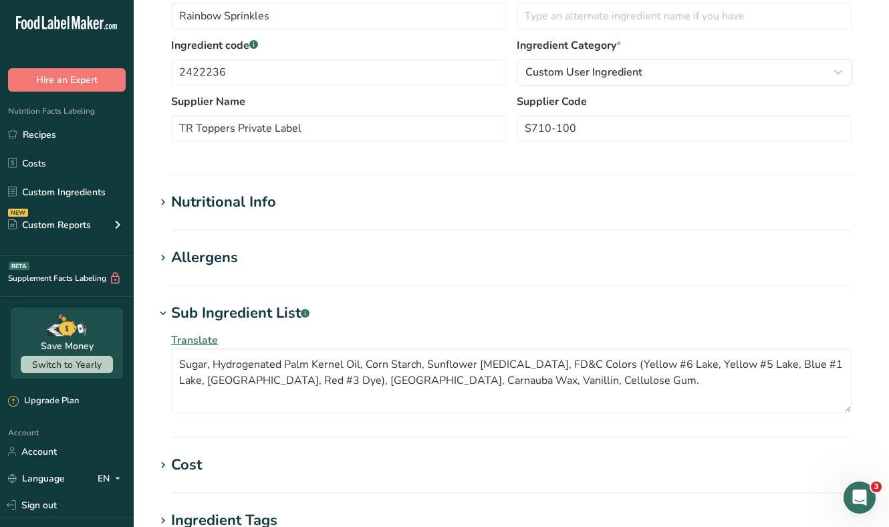
scroll to position [315, 0]
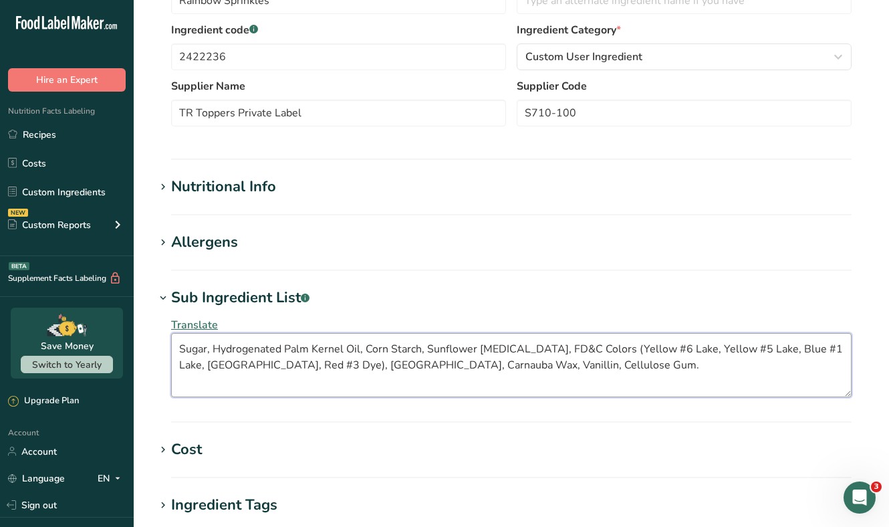
drag, startPoint x: 571, startPoint y: 371, endPoint x: 151, endPoint y: 339, distance: 421.2
click at [151, 339] on section "Edit Rainbow Sprinkles Ingredient Spec Sheet .a-a{fill:#347362;}.b-a{fill:#fff;…" at bounding box center [512, 224] width 756 height 1079
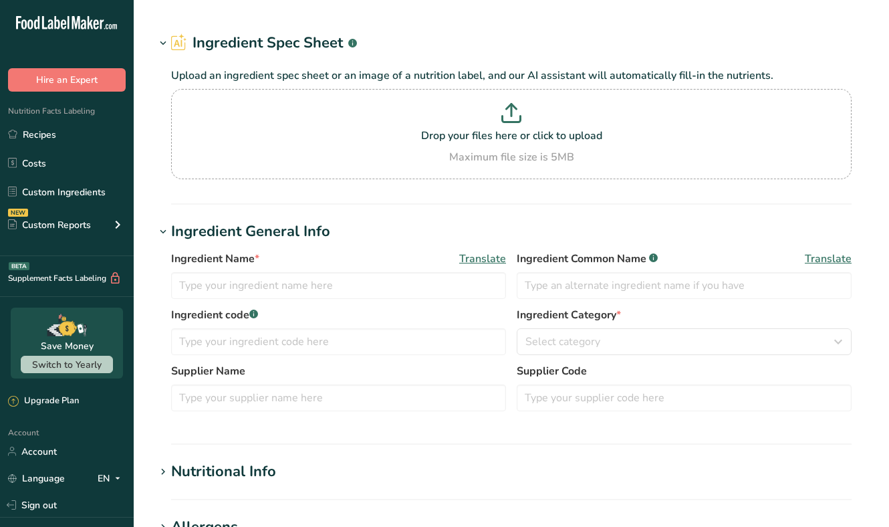
type input "Alpine Bright White Wafer 25#"
type input "10288"
type input "[PERSON_NAME]'s"
type textarea "Sugar, Vegetable Oil (Palm Kernel Oil and Hydrogenated Palm Kernel Oil), Whey P…"
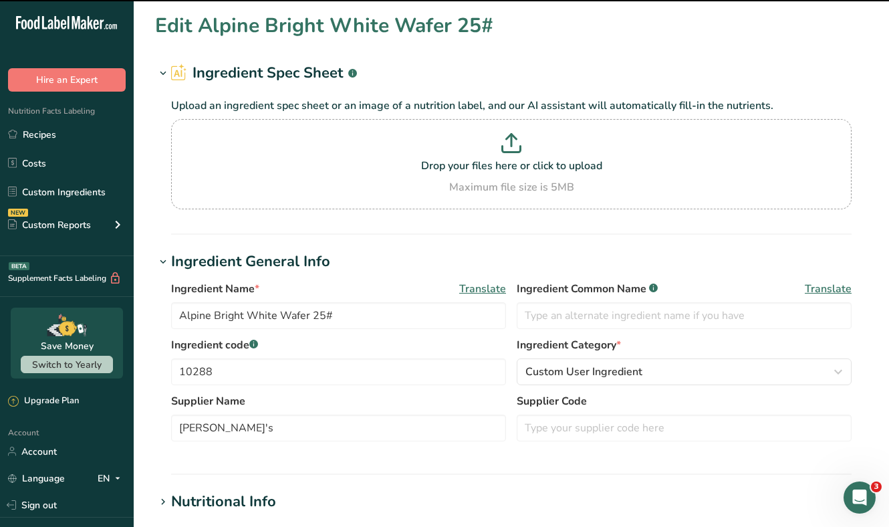
scroll to position [86, 0]
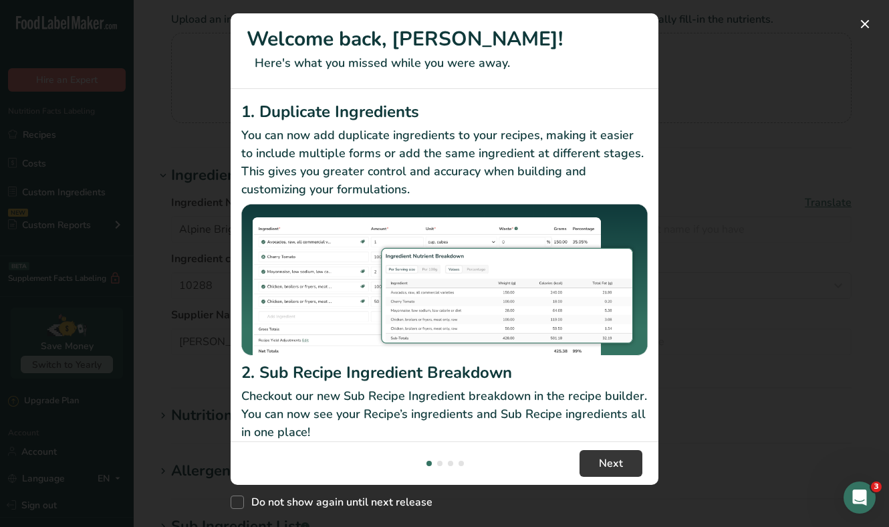
click at [798, 278] on div "New Features" at bounding box center [444, 263] width 889 height 527
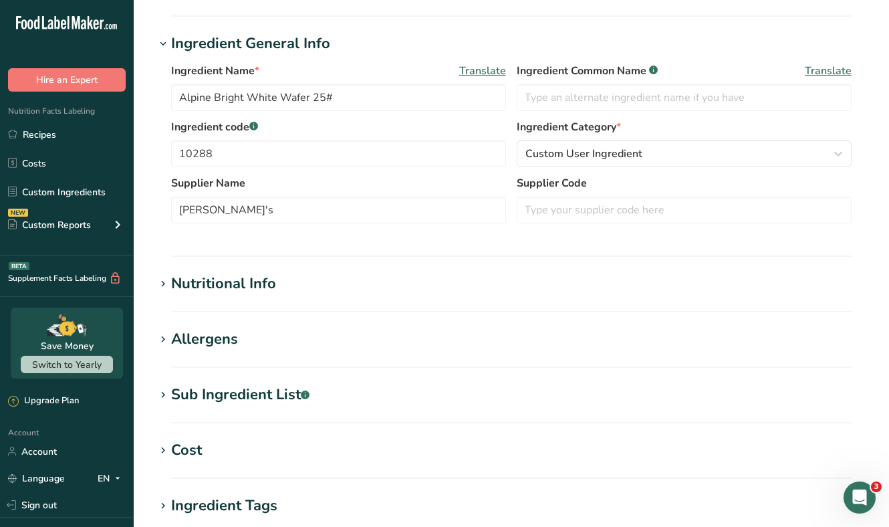
click at [249, 283] on div "Nutritional Info" at bounding box center [223, 284] width 105 height 22
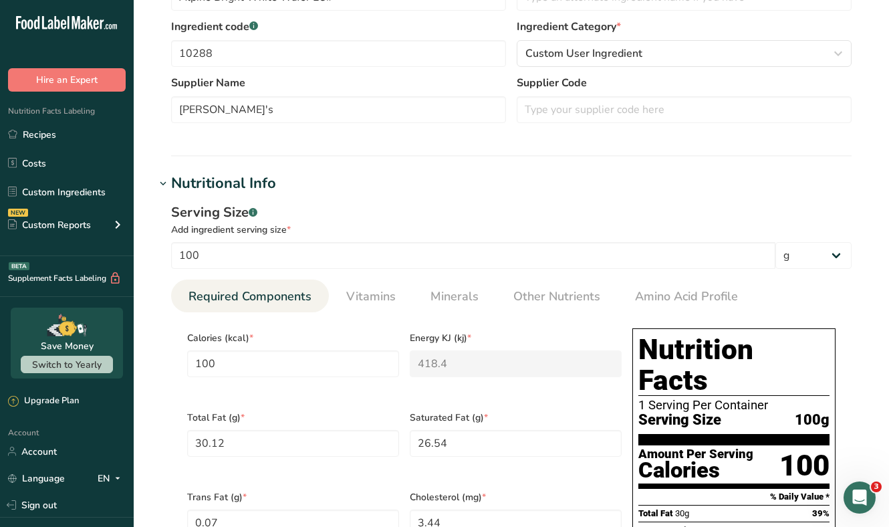
click at [225, 185] on div "Nutritional Info" at bounding box center [223, 184] width 105 height 22
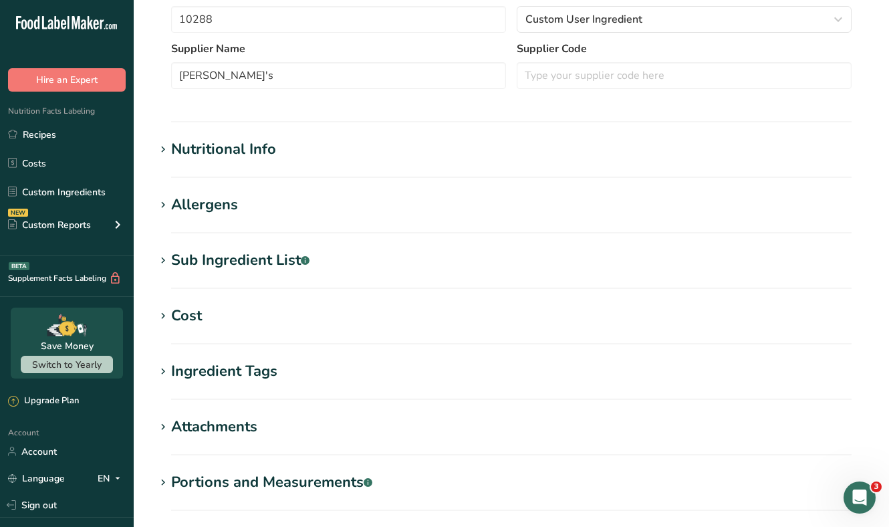
scroll to position [357, 0]
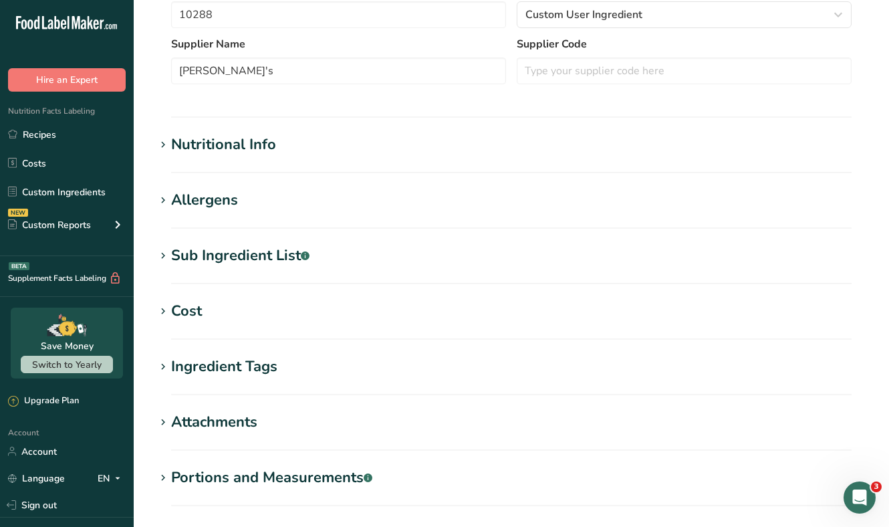
click at [231, 267] on section "Sub Ingredient List .a-a{fill:#347362;}.b-a{fill:#fff;} Translate Sugar, Vegeta…" at bounding box center [511, 264] width 713 height 39
click at [235, 261] on div "Sub Ingredient List .a-a{fill:#347362;}.b-a{fill:#fff;}" at bounding box center [240, 256] width 138 height 22
